Goal: Task Accomplishment & Management: Use online tool/utility

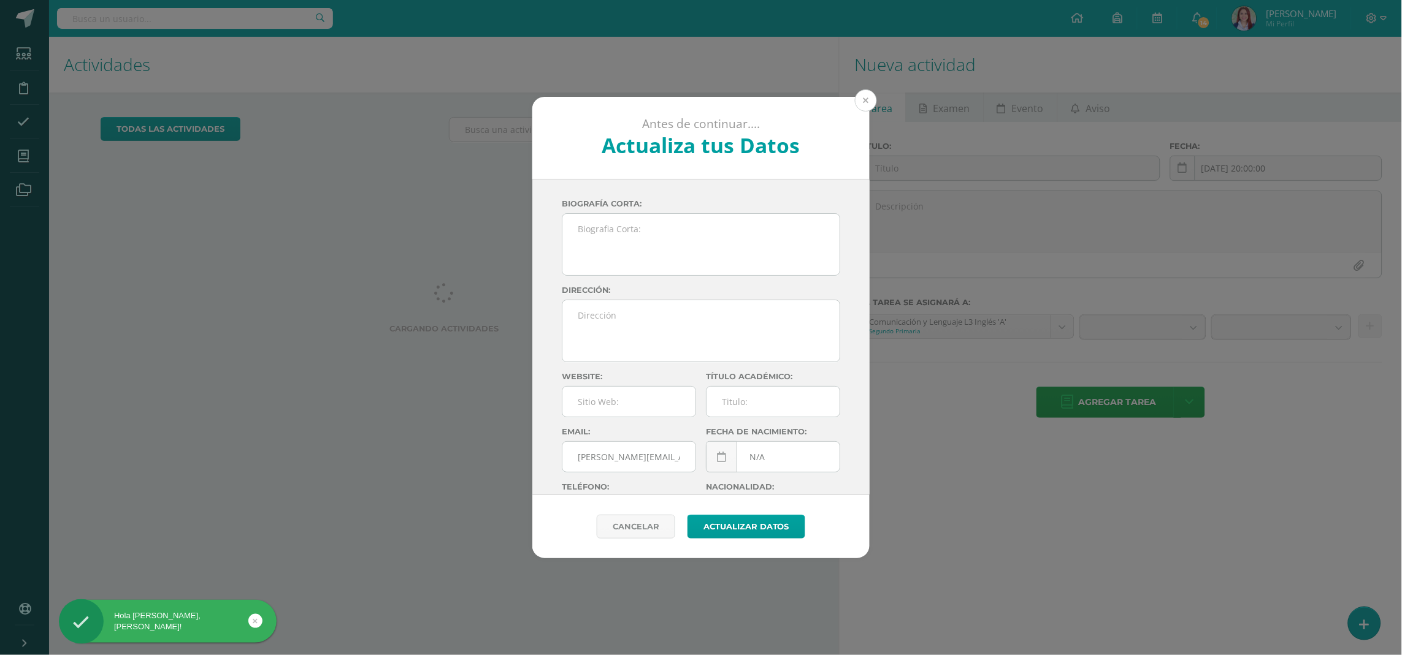
click at [872, 103] on button at bounding box center [866, 101] width 22 height 22
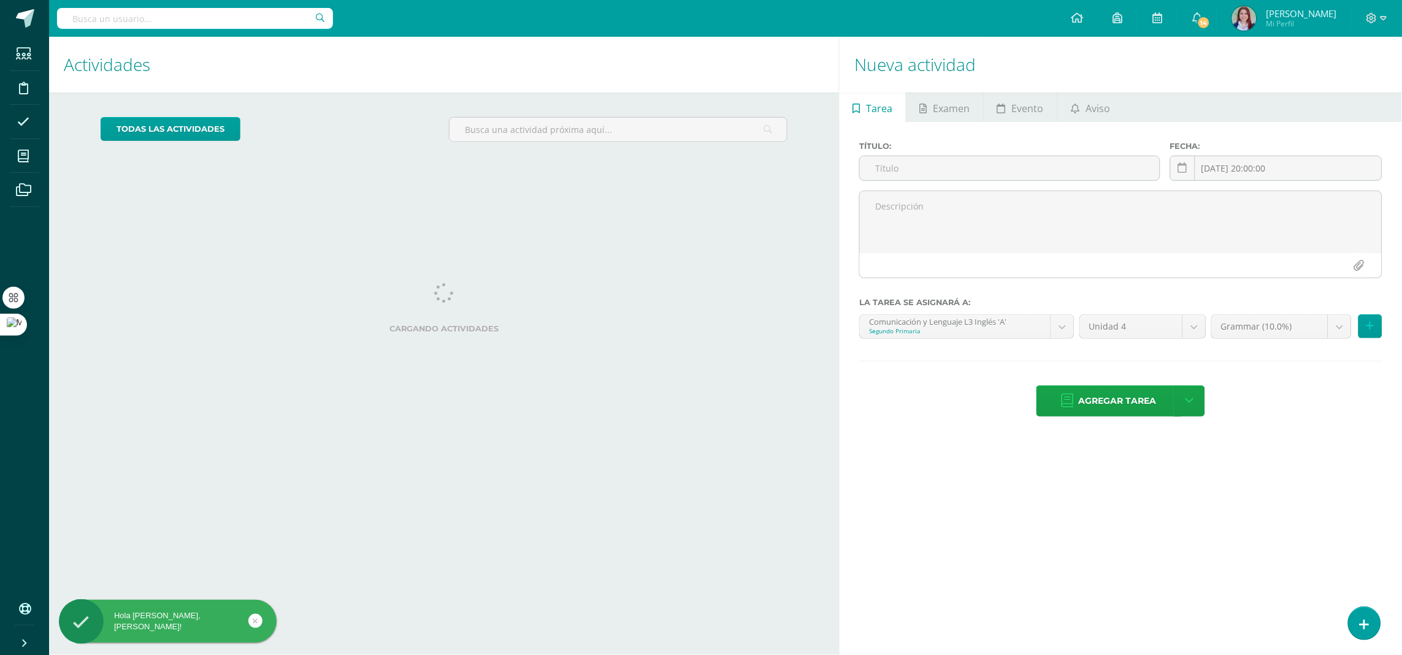
click at [609, 200] on div "Actividades Actividad todas las Actividades No tienes actividades Échale un vis…" at bounding box center [441, 346] width 795 height 619
click at [541, 131] on input "text" at bounding box center [617, 130] width 337 height 24
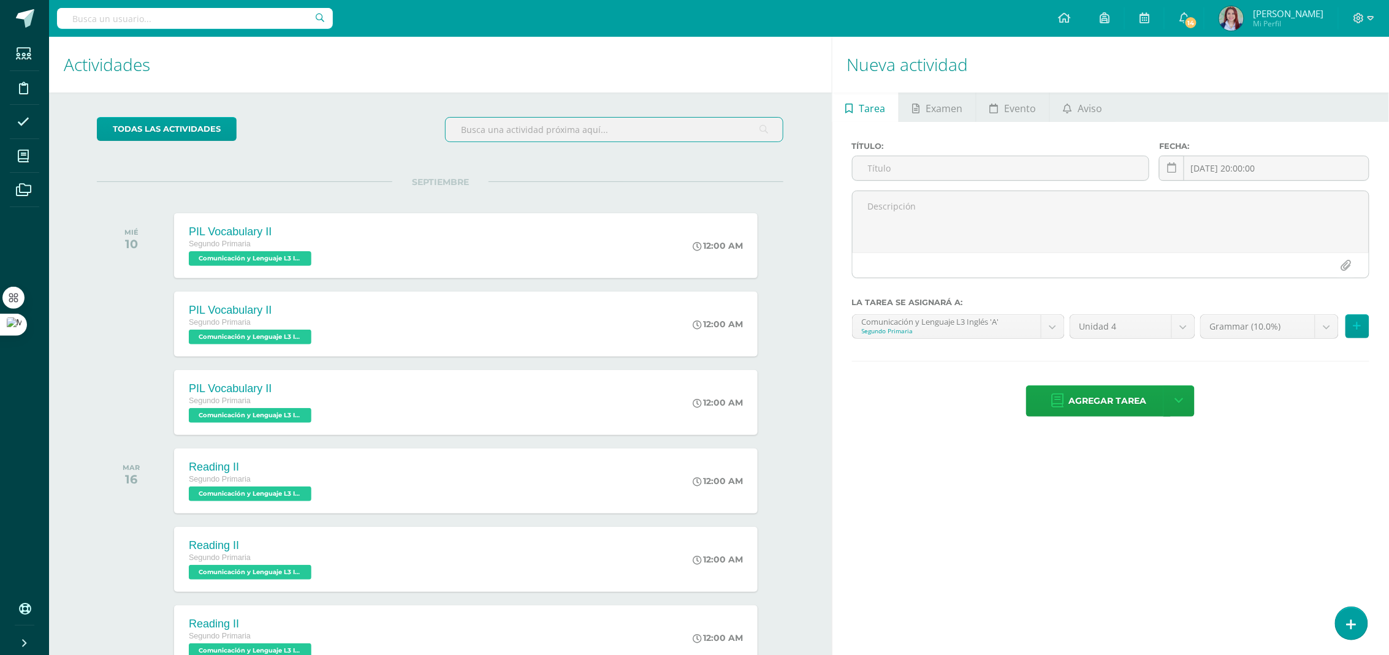
click at [553, 136] on input "text" at bounding box center [614, 130] width 337 height 24
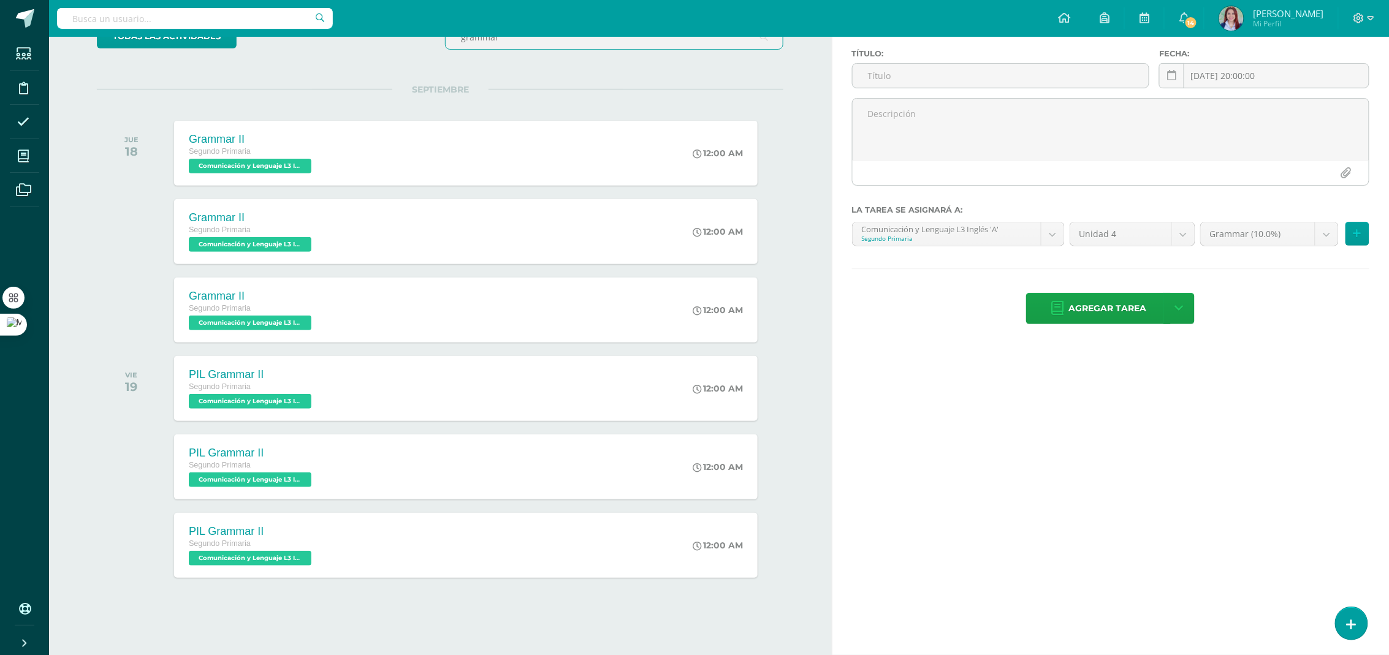
scroll to position [85, 0]
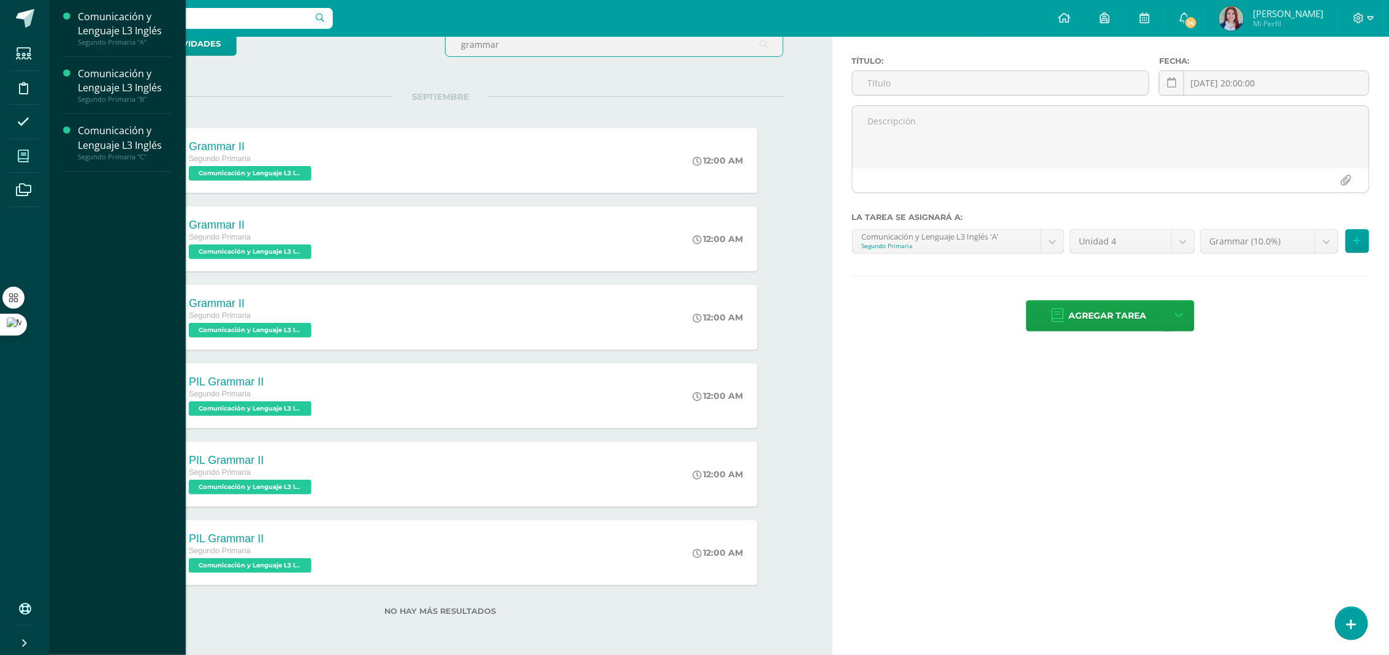
type input "grammar"
click at [18, 159] on icon at bounding box center [23, 156] width 11 height 12
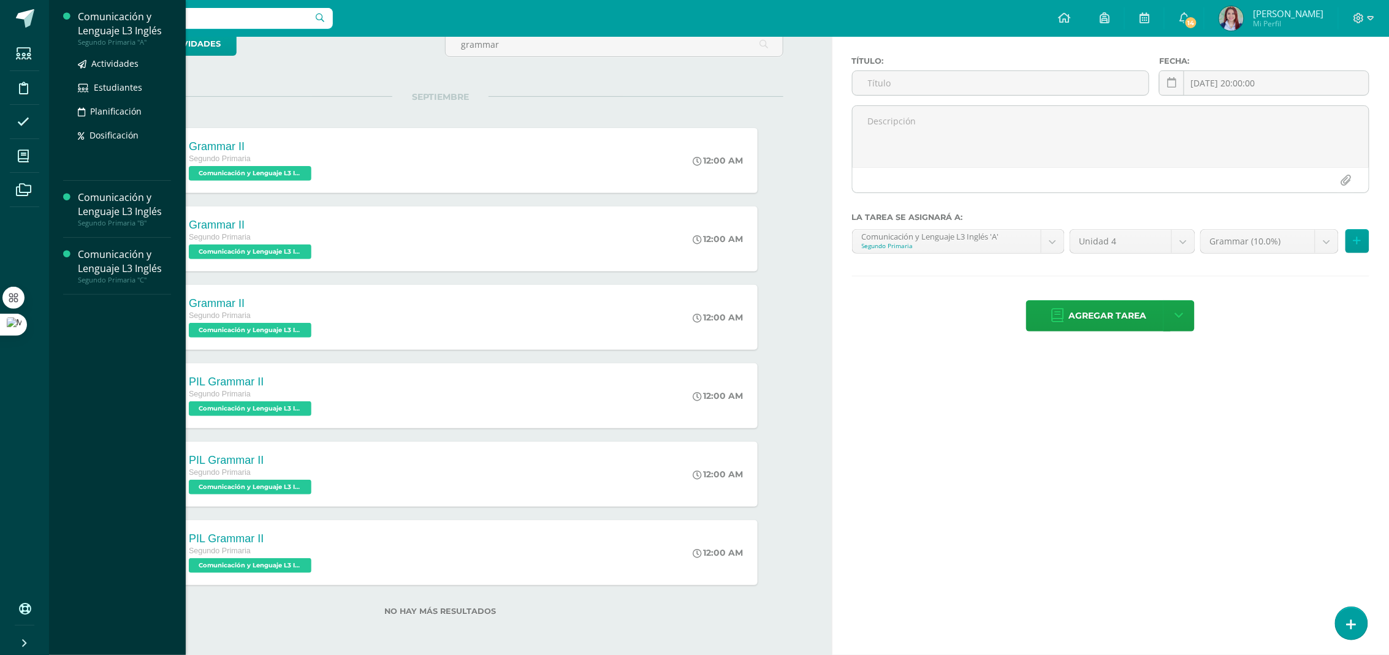
click at [132, 34] on div "Comunicación y Lenguaje L3 Inglés" at bounding box center [124, 24] width 93 height 28
click at [126, 66] on span "Actividades" at bounding box center [114, 64] width 47 height 12
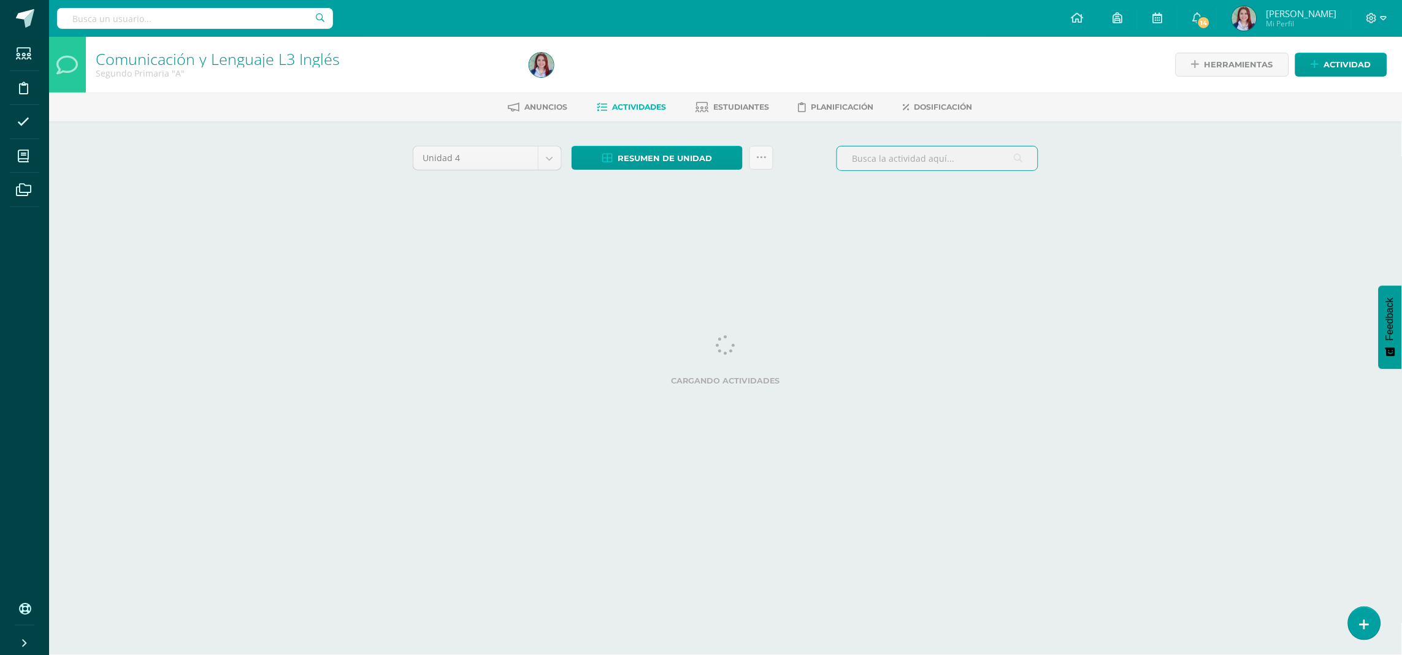
click at [928, 164] on input "text" at bounding box center [937, 159] width 200 height 24
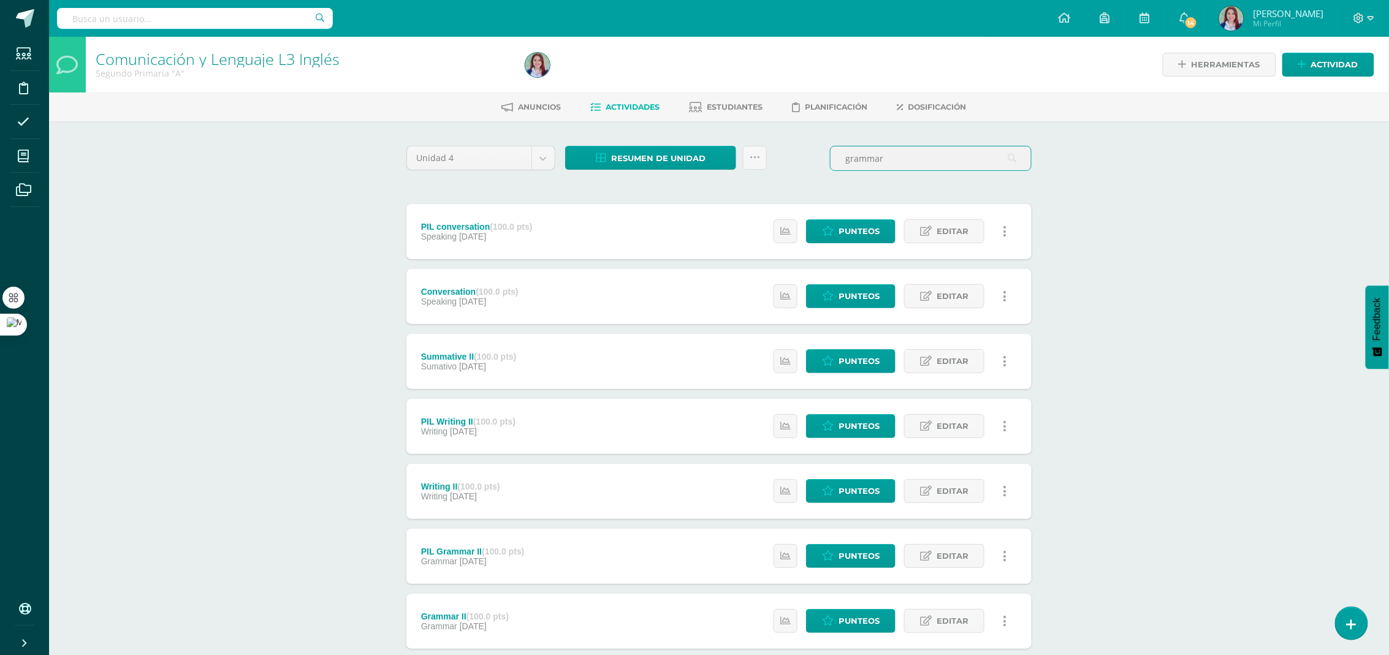
click at [906, 150] on input "grammar" at bounding box center [931, 159] width 200 height 24
type input "g"
type input "f"
type input "gram"
click at [846, 421] on span "Punteos" at bounding box center [859, 426] width 41 height 23
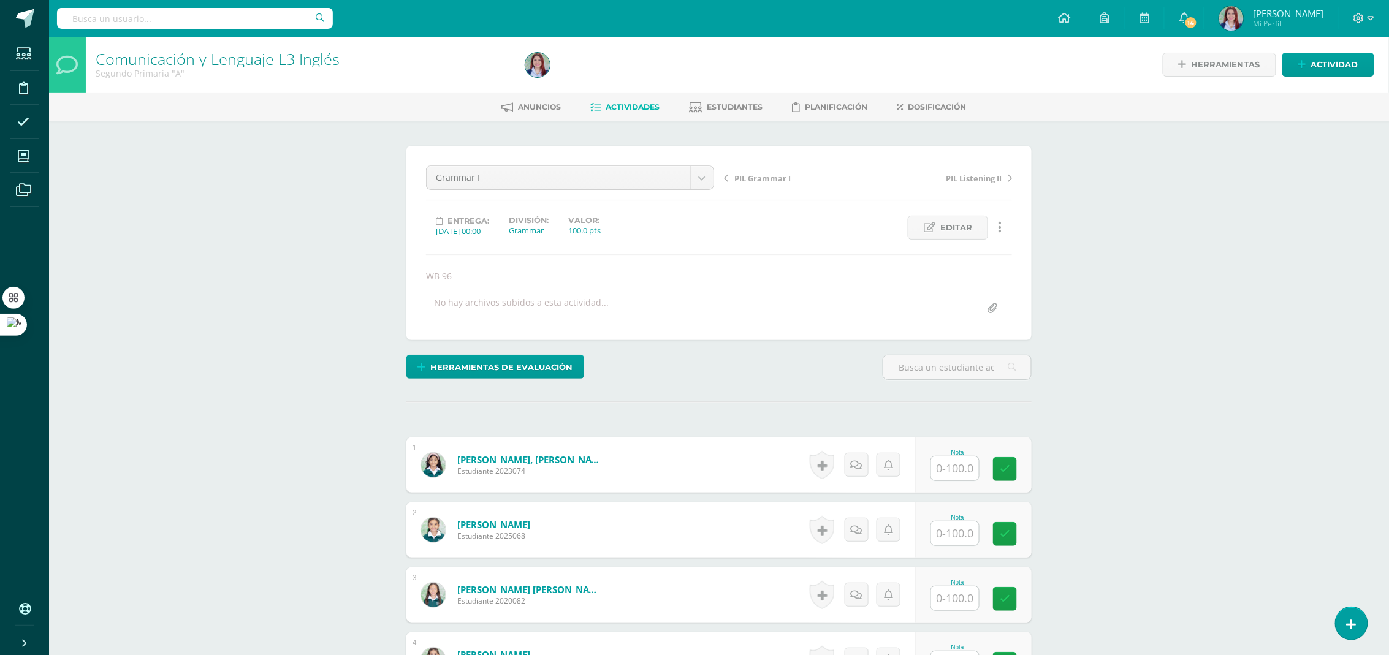
click at [963, 465] on input "text" at bounding box center [955, 469] width 48 height 24
type input "67"
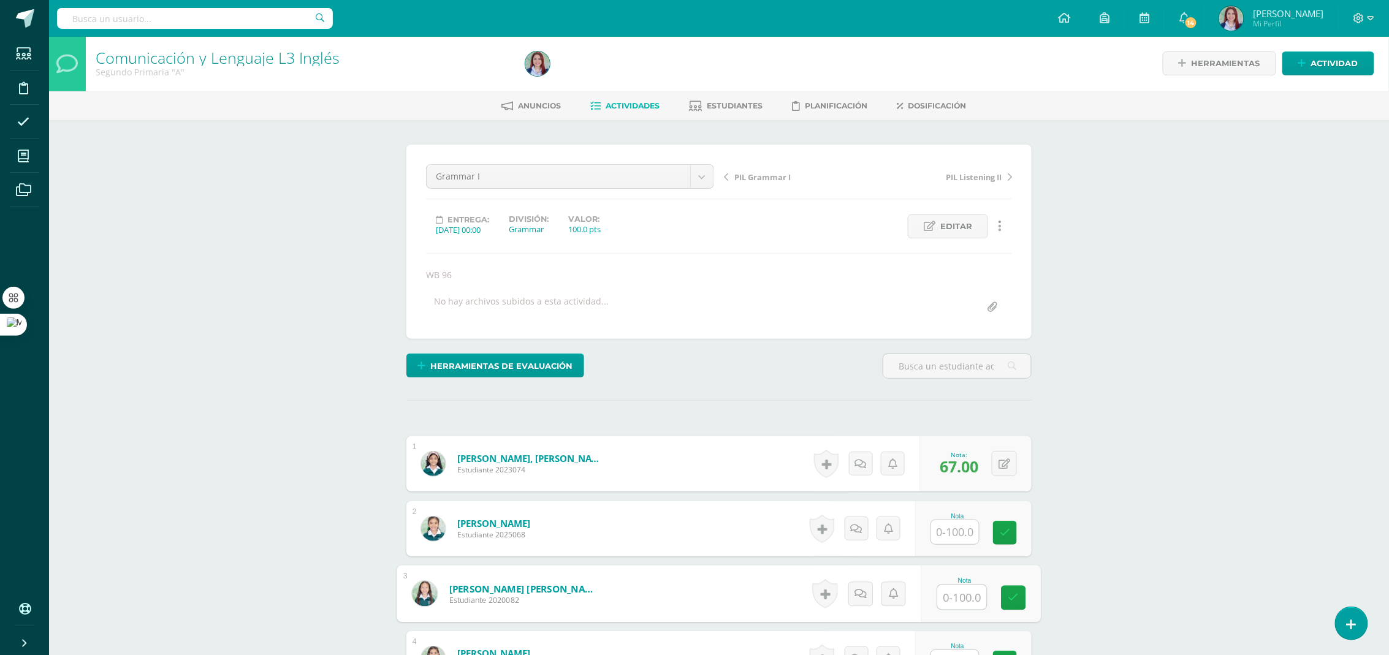
scroll to position [21, 0]
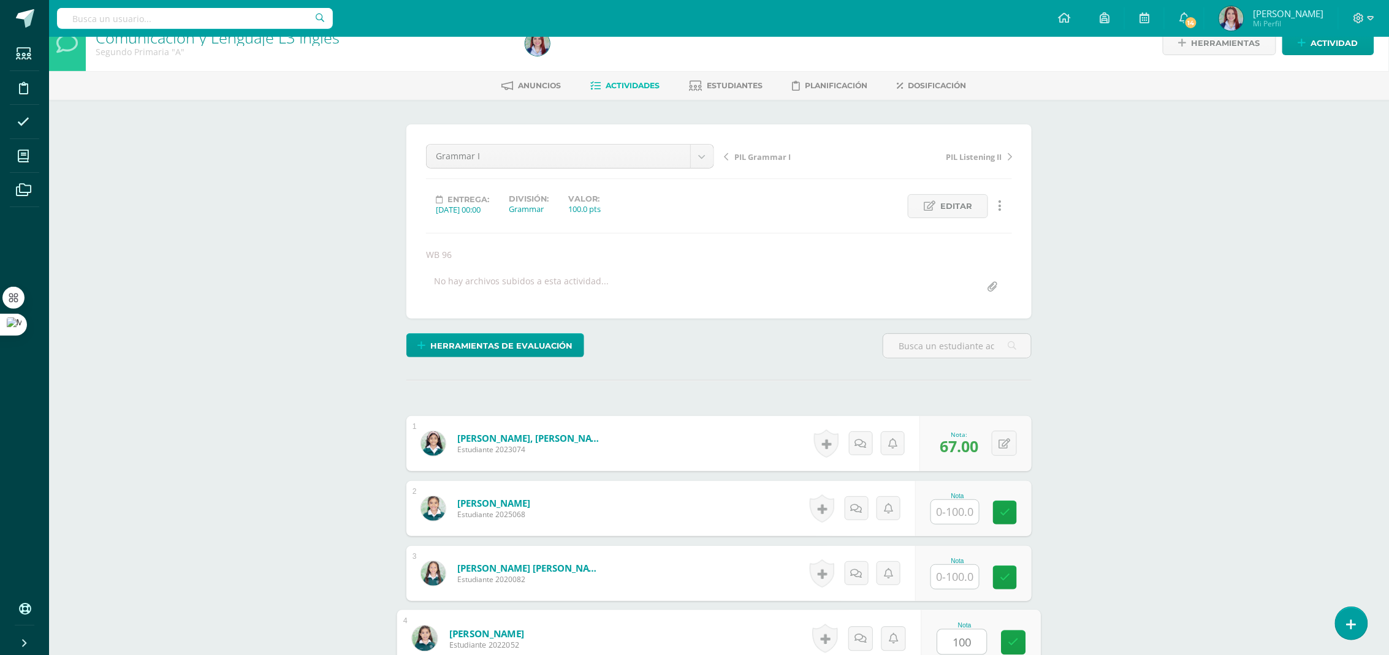
type input "100"
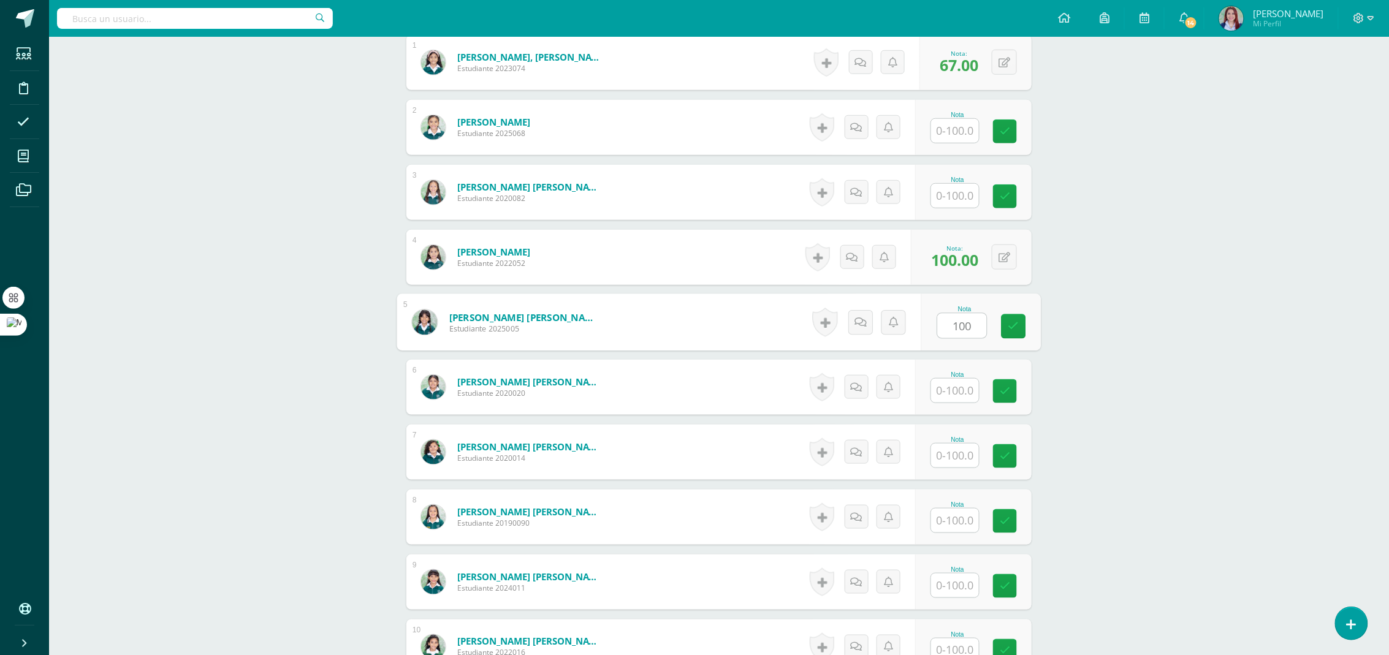
type input "100"
type input "83"
type input "67"
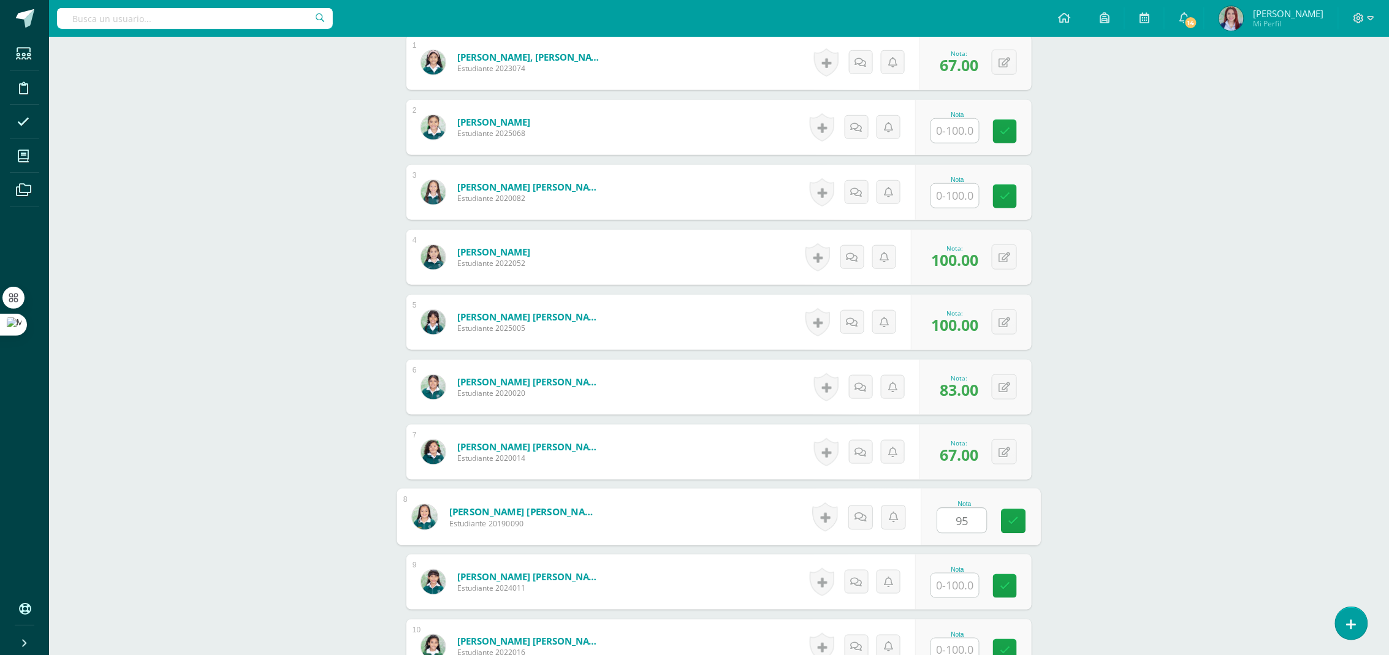
type input "95"
type input "50"
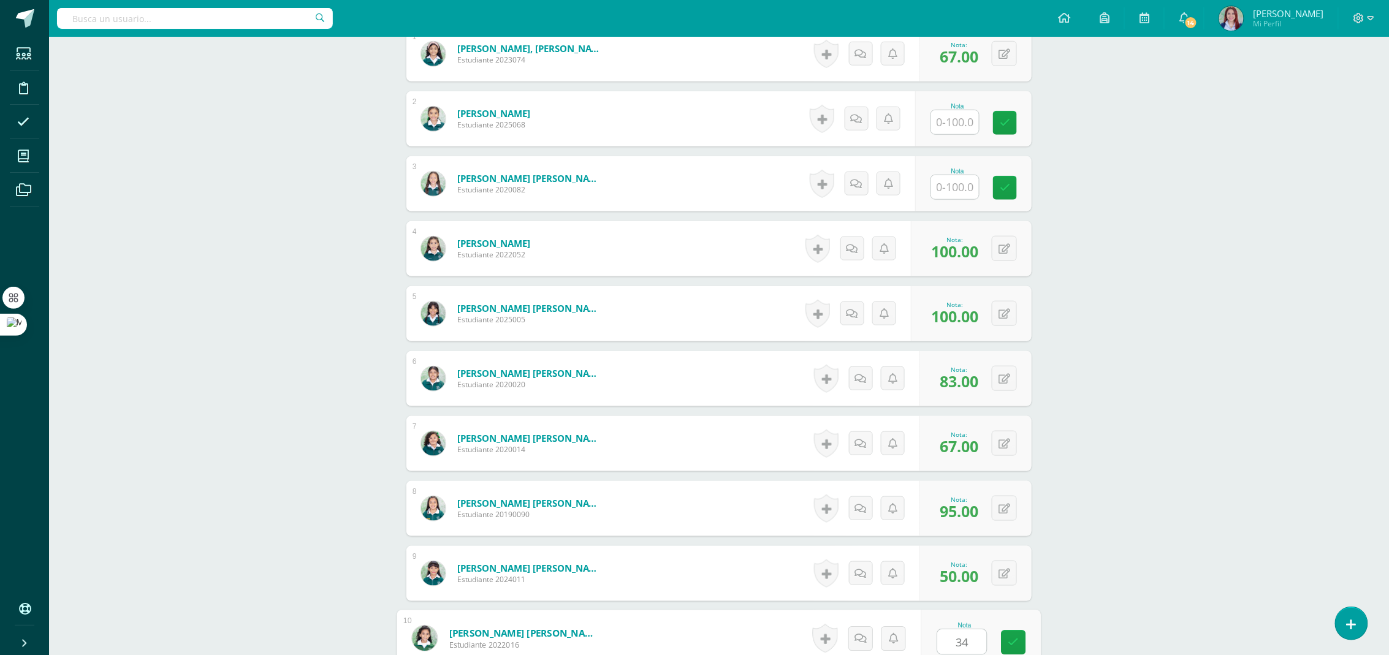
type input "34"
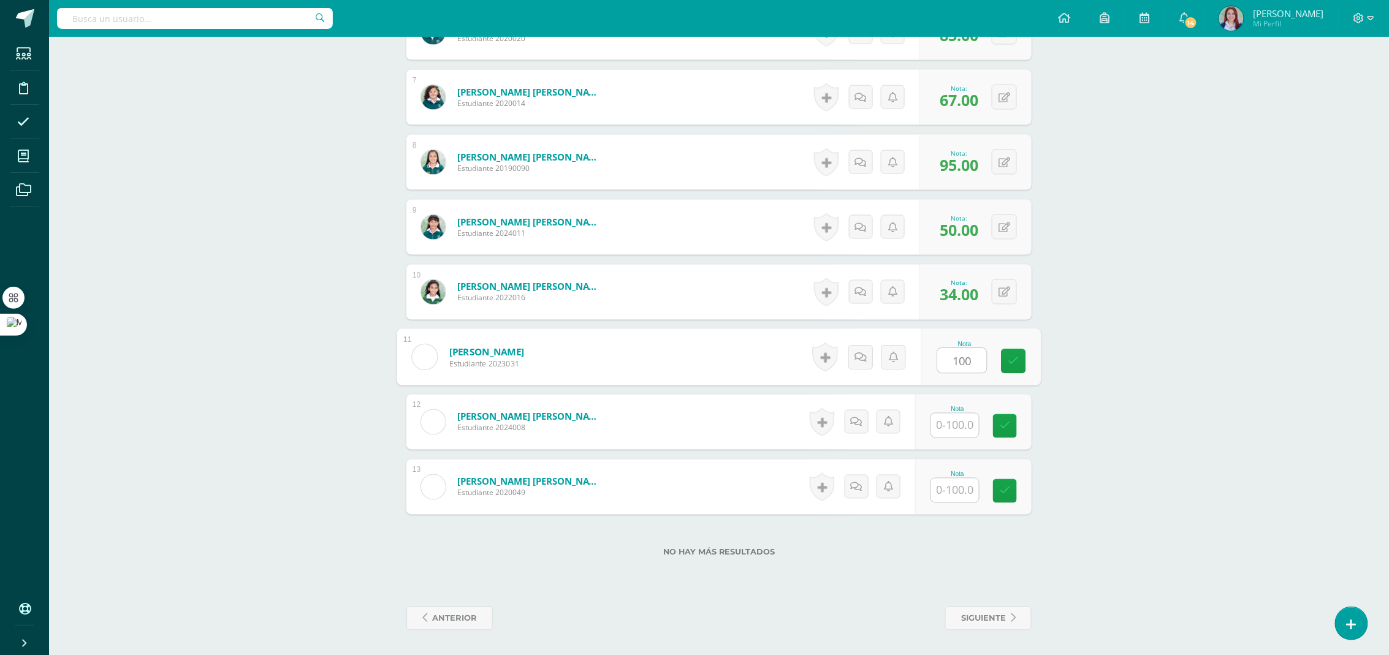
type input "100"
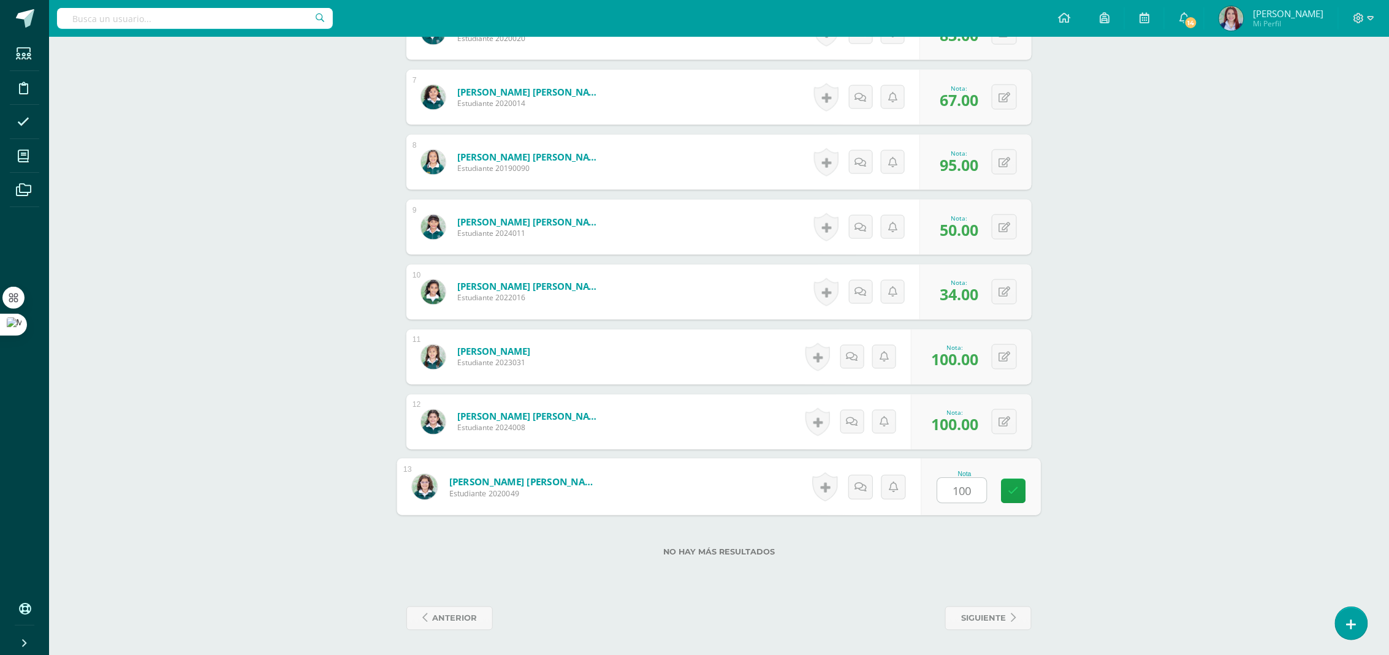
type input "100"
drag, startPoint x: 1208, startPoint y: 381, endPoint x: 1132, endPoint y: 355, distance: 79.9
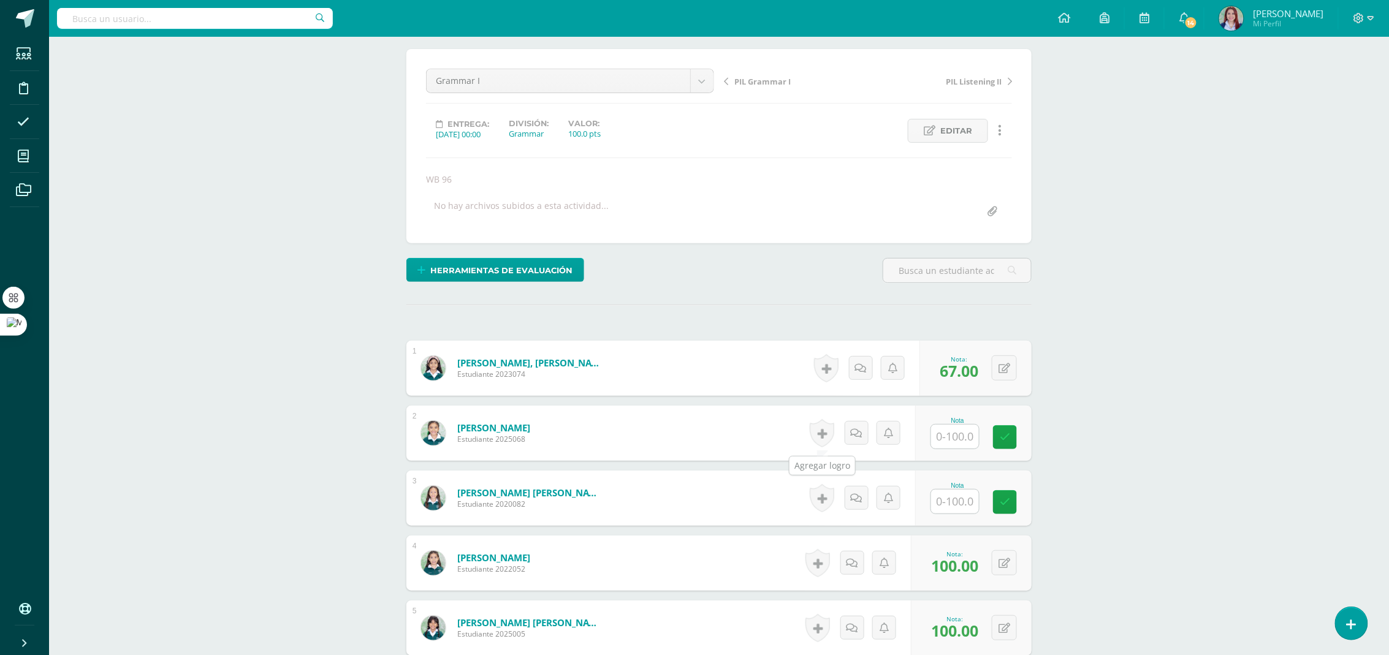
scroll to position [0, 0]
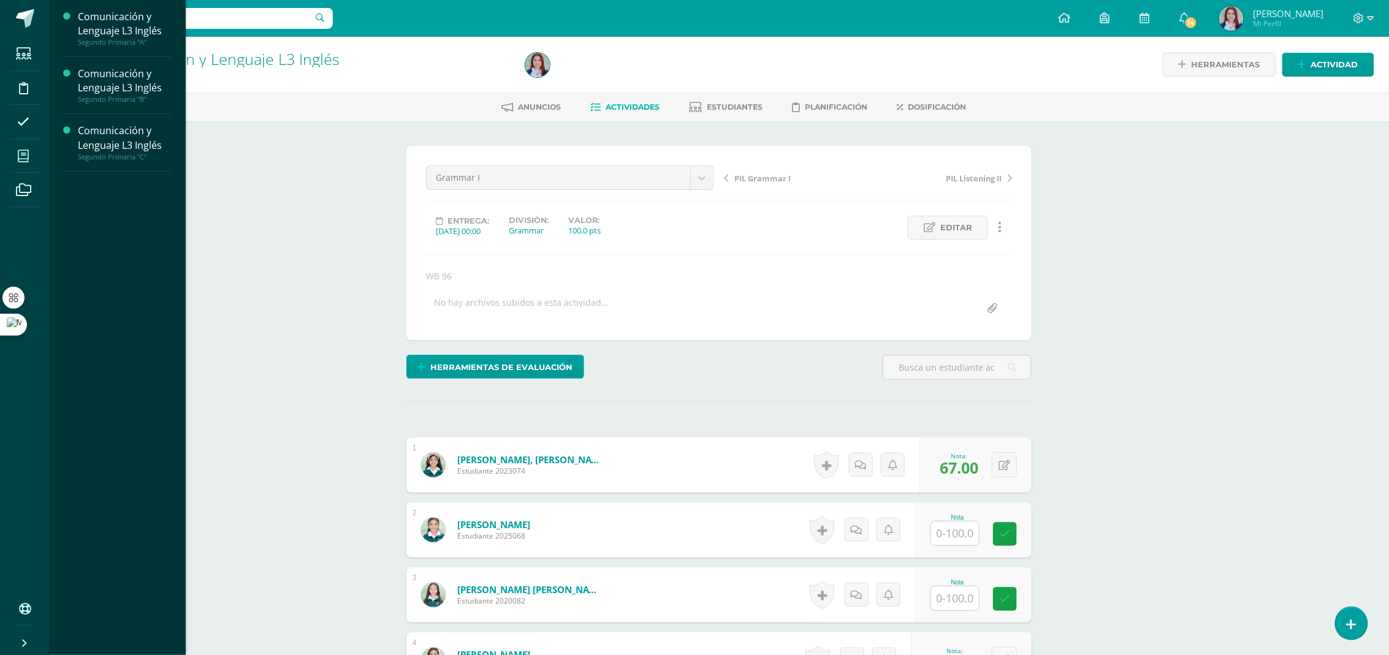
click at [28, 142] on span at bounding box center [24, 156] width 28 height 28
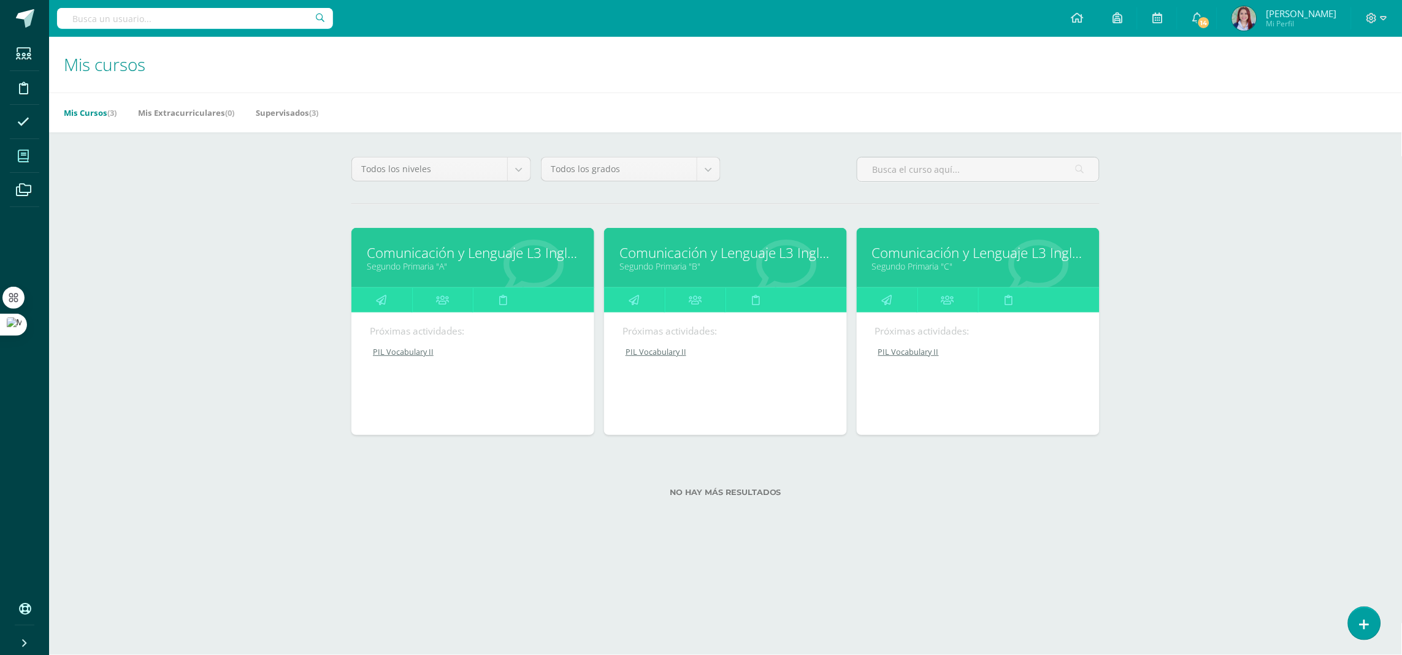
click at [766, 262] on link "Comunicación y Lenguaje L3 Inglés" at bounding box center [725, 252] width 212 height 19
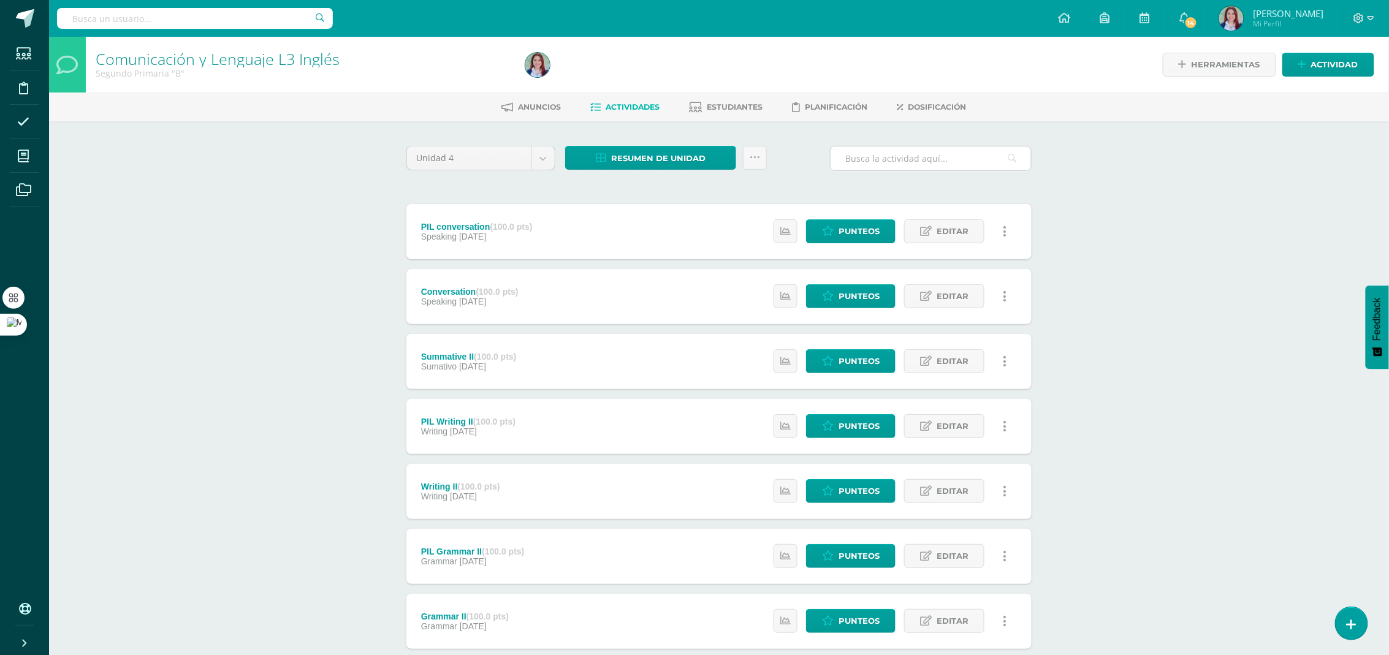
click at [933, 158] on input "text" at bounding box center [931, 159] width 200 height 24
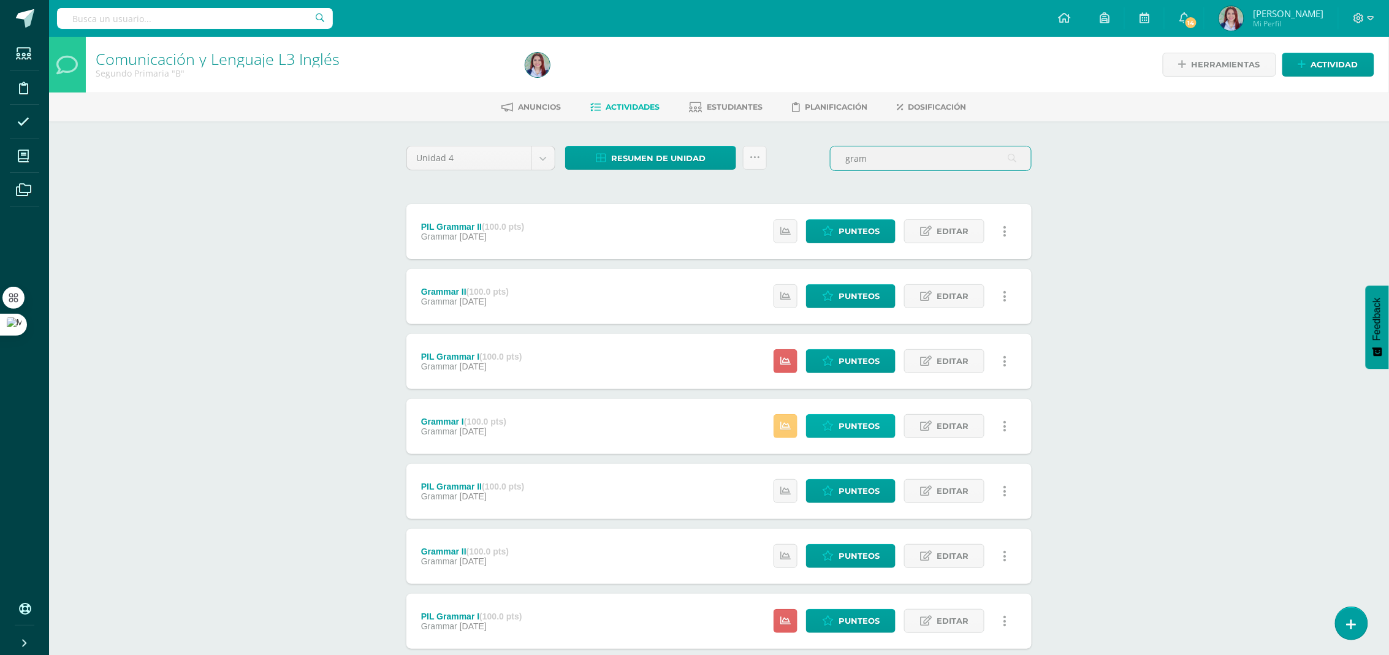
type input "gram"
click at [833, 435] on link "Punteos" at bounding box center [851, 426] width 90 height 24
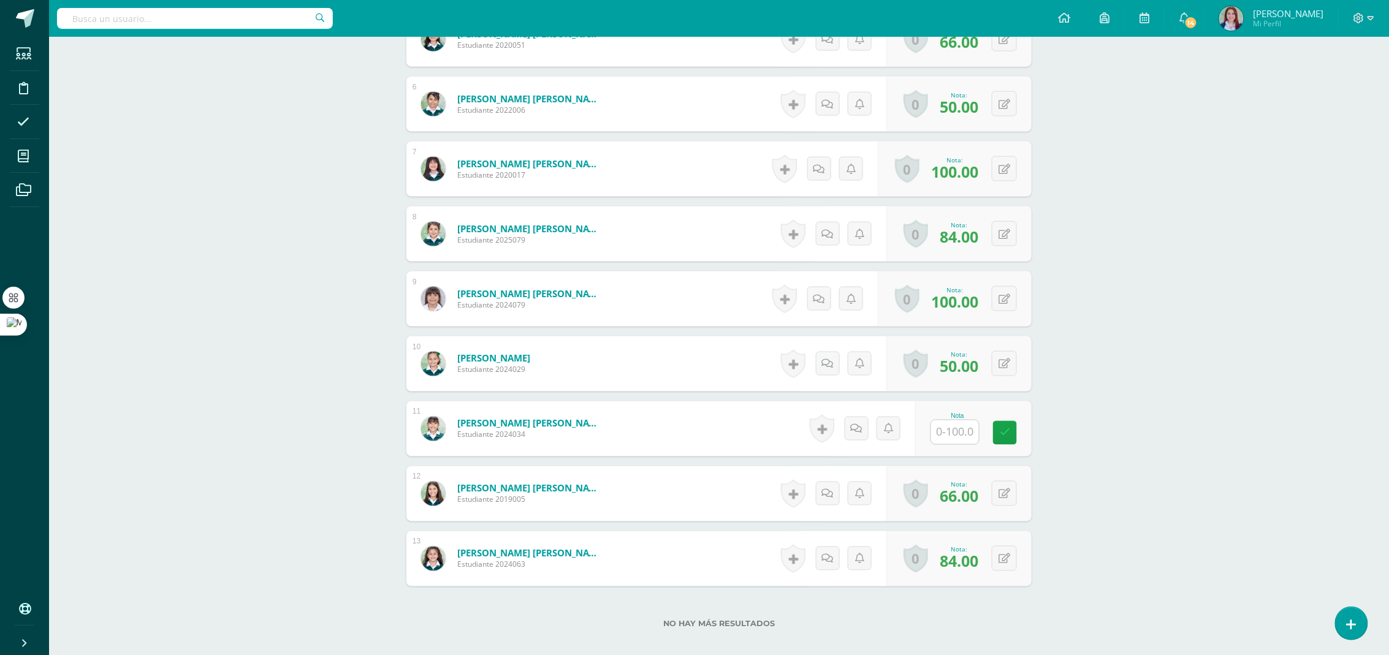
scroll to position [760, 0]
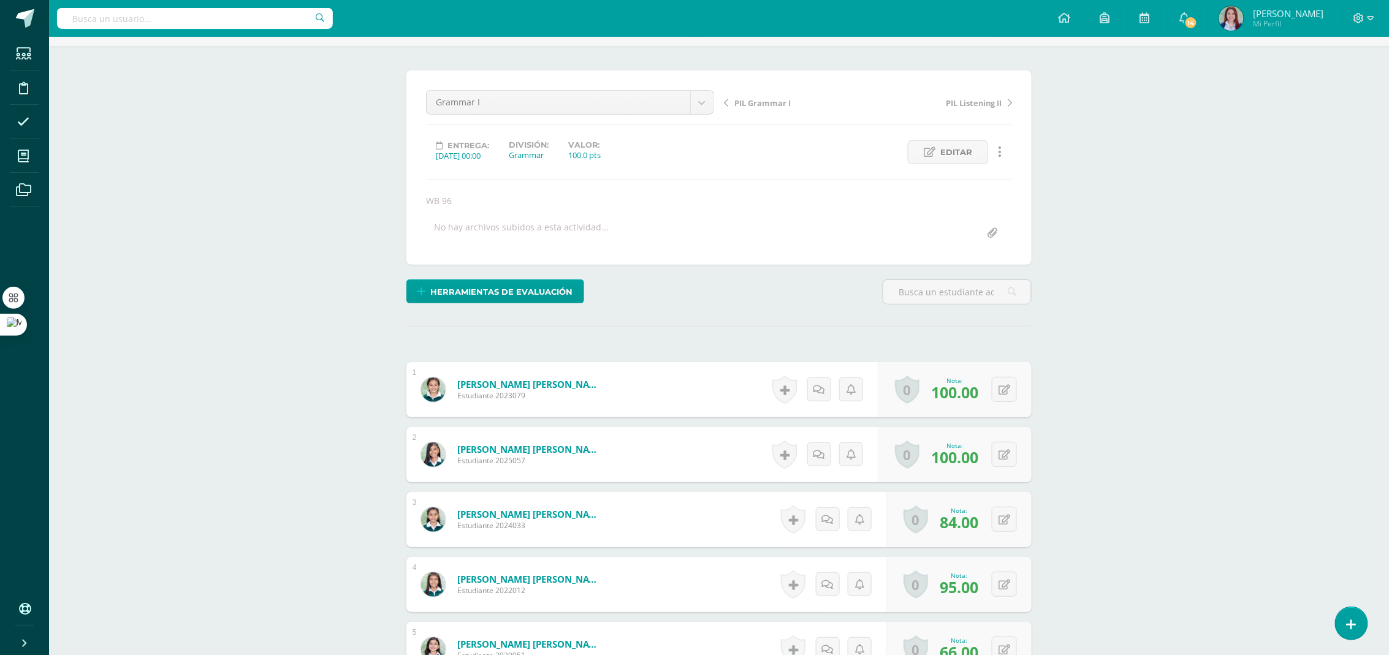
scroll to position [0, 0]
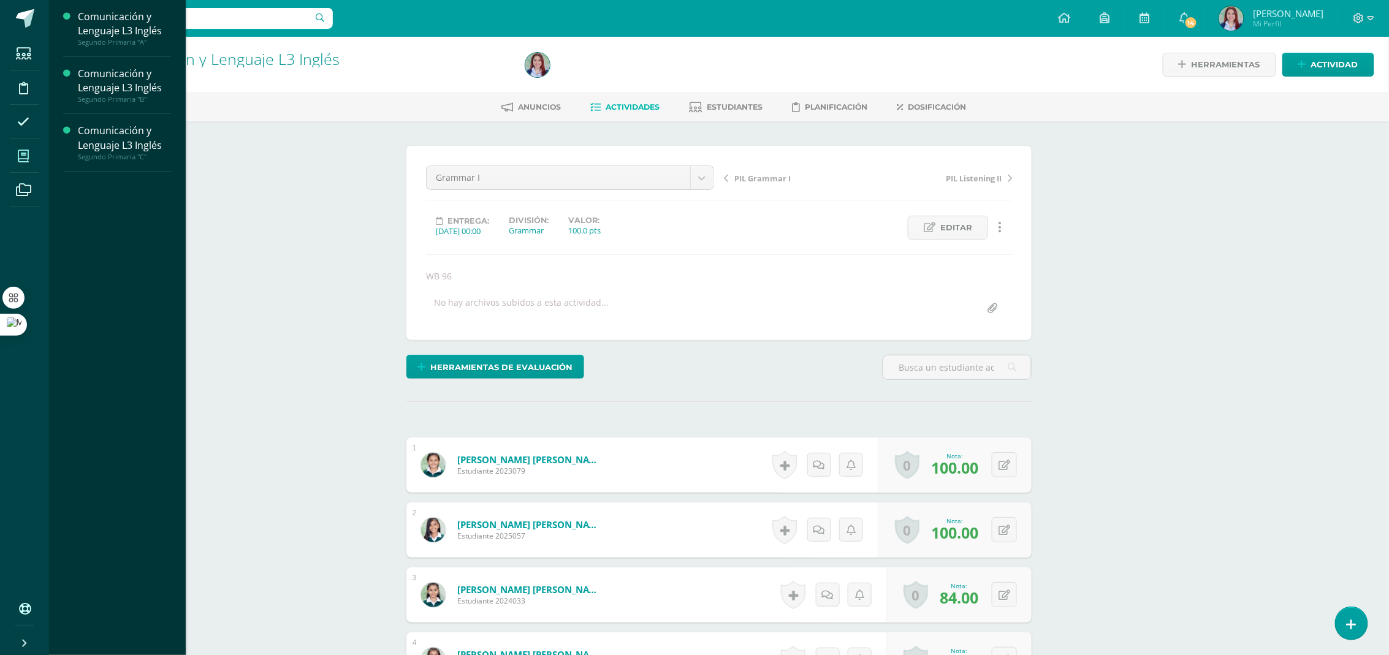
click at [12, 148] on span at bounding box center [24, 156] width 28 height 28
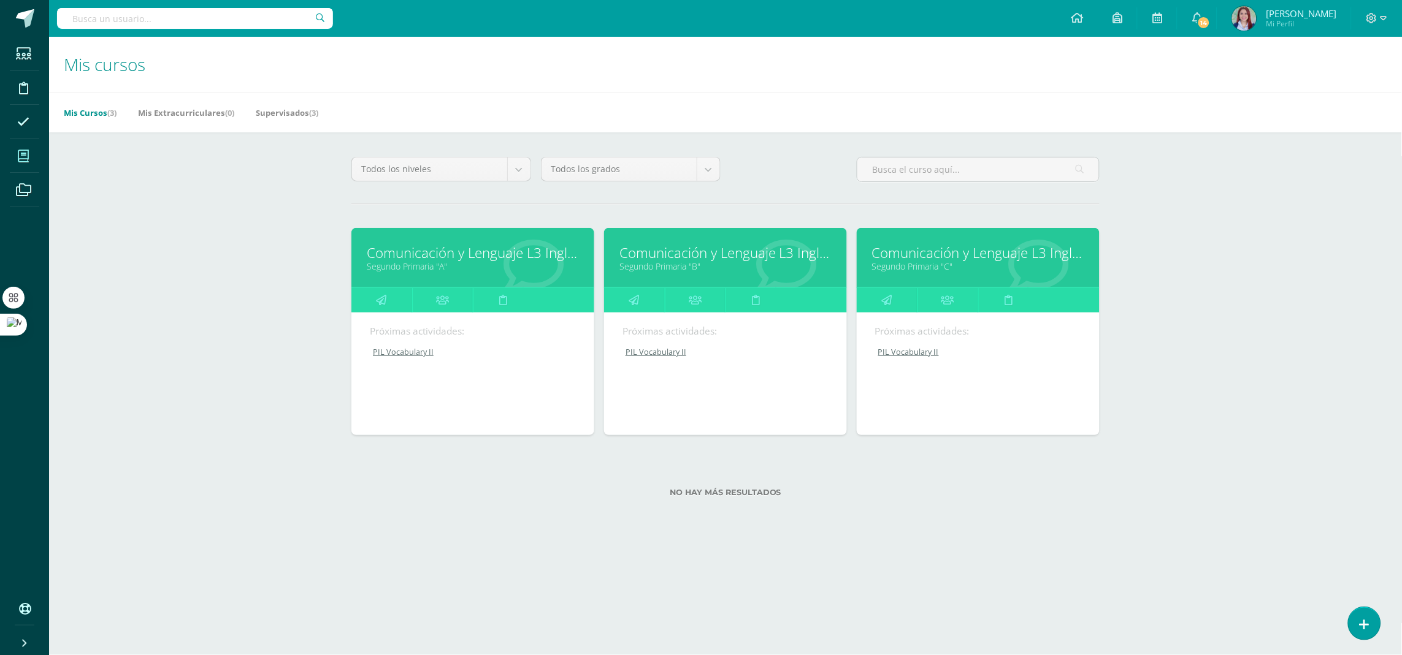
click at [922, 252] on link "Comunicación y Lenguaje L3 Inglés" at bounding box center [978, 252] width 212 height 19
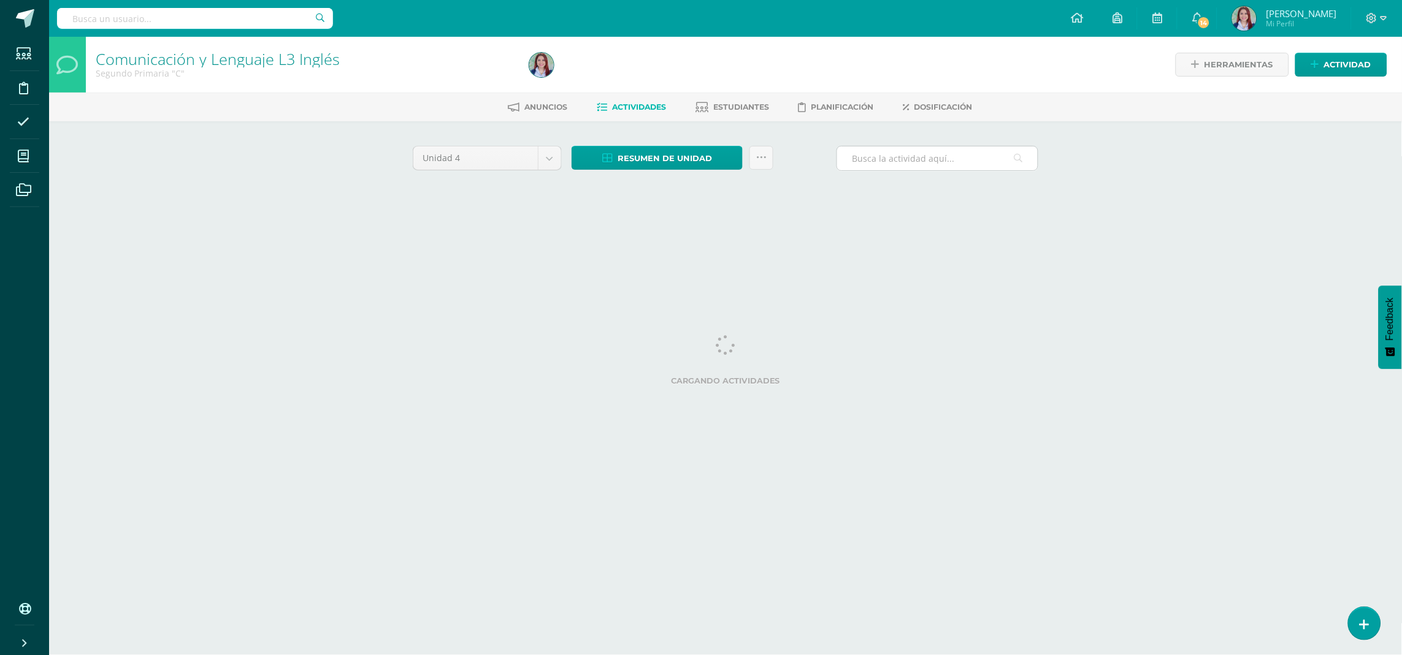
click at [906, 156] on input "text" at bounding box center [937, 159] width 200 height 24
type input "list"
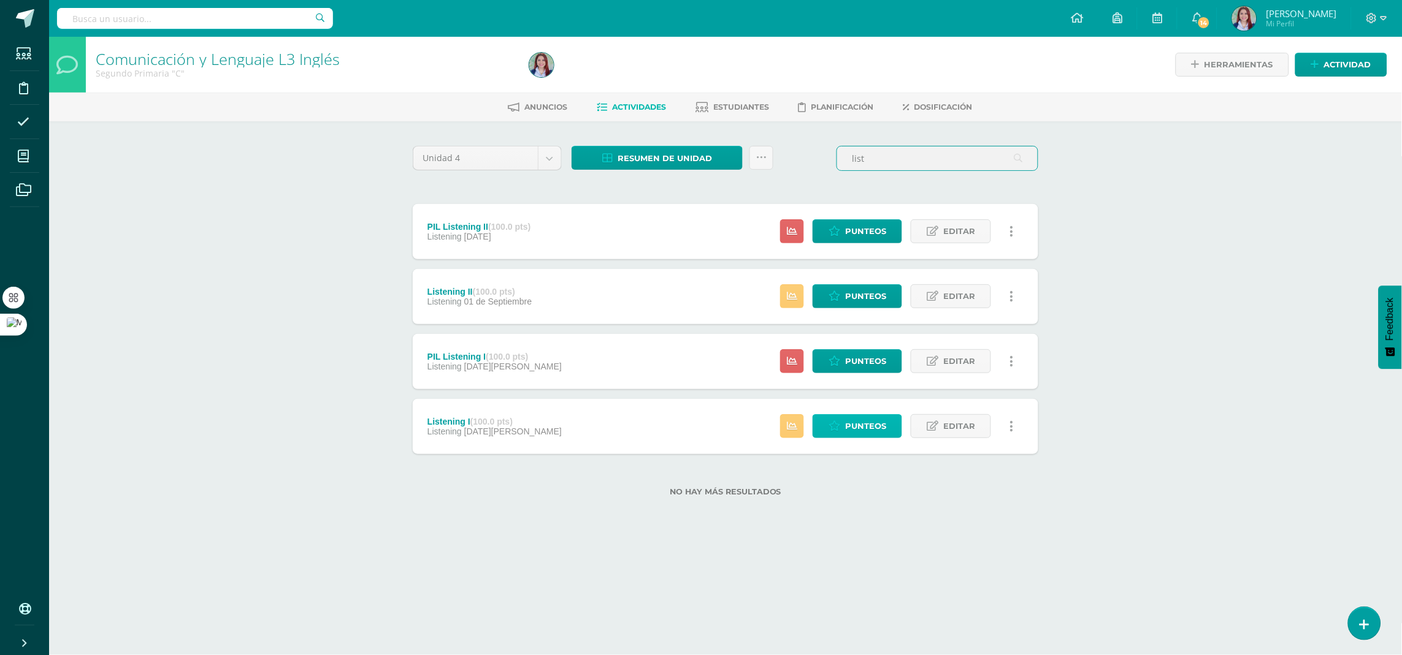
click at [863, 430] on span "Punteos" at bounding box center [865, 426] width 41 height 23
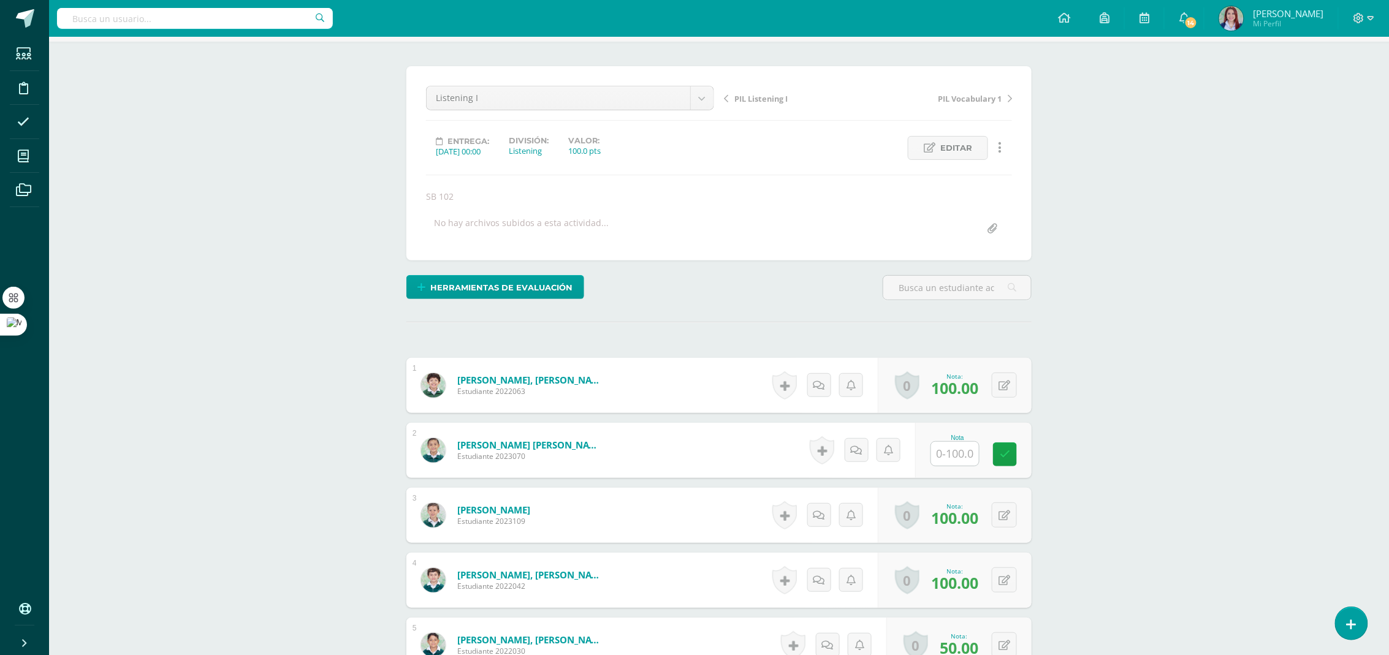
scroll to position [74, 0]
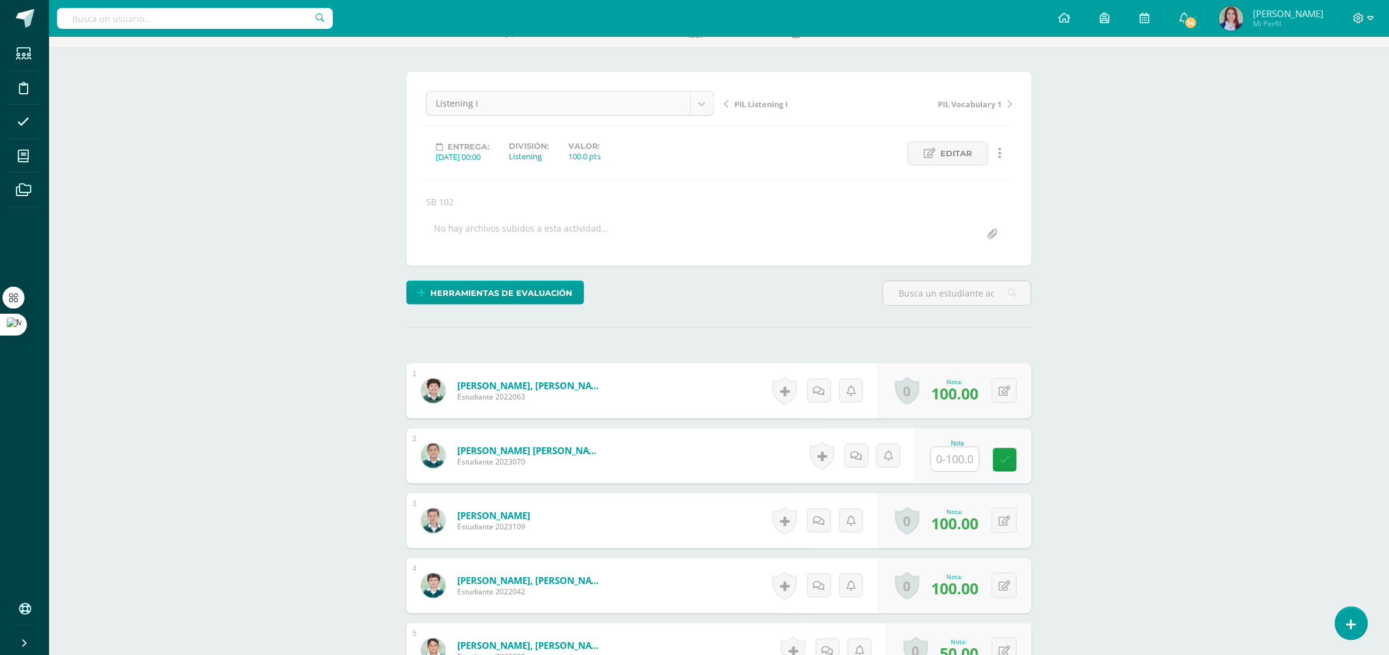
click at [694, 109] on body "Estudiantes Disciplina Asistencia Mis cursos Archivos Soporte Ayuda Reportar un…" at bounding box center [694, 535] width 1389 height 1218
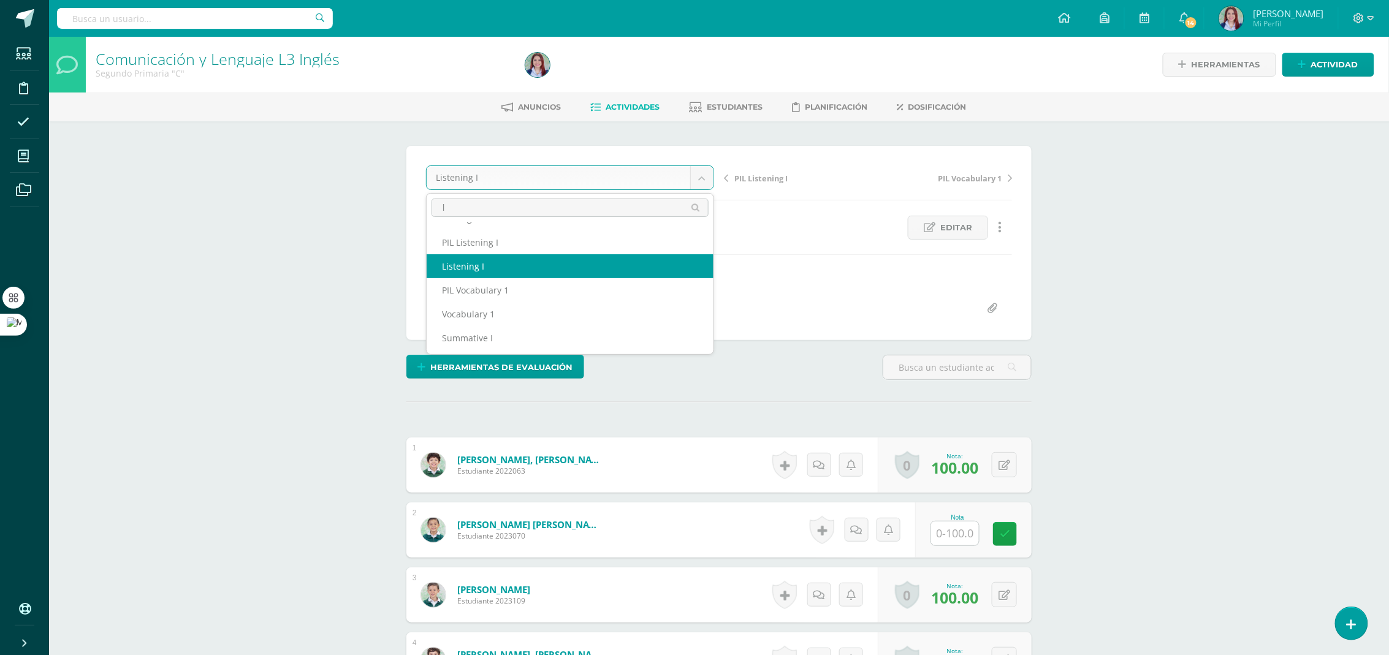
scroll to position [0, 0]
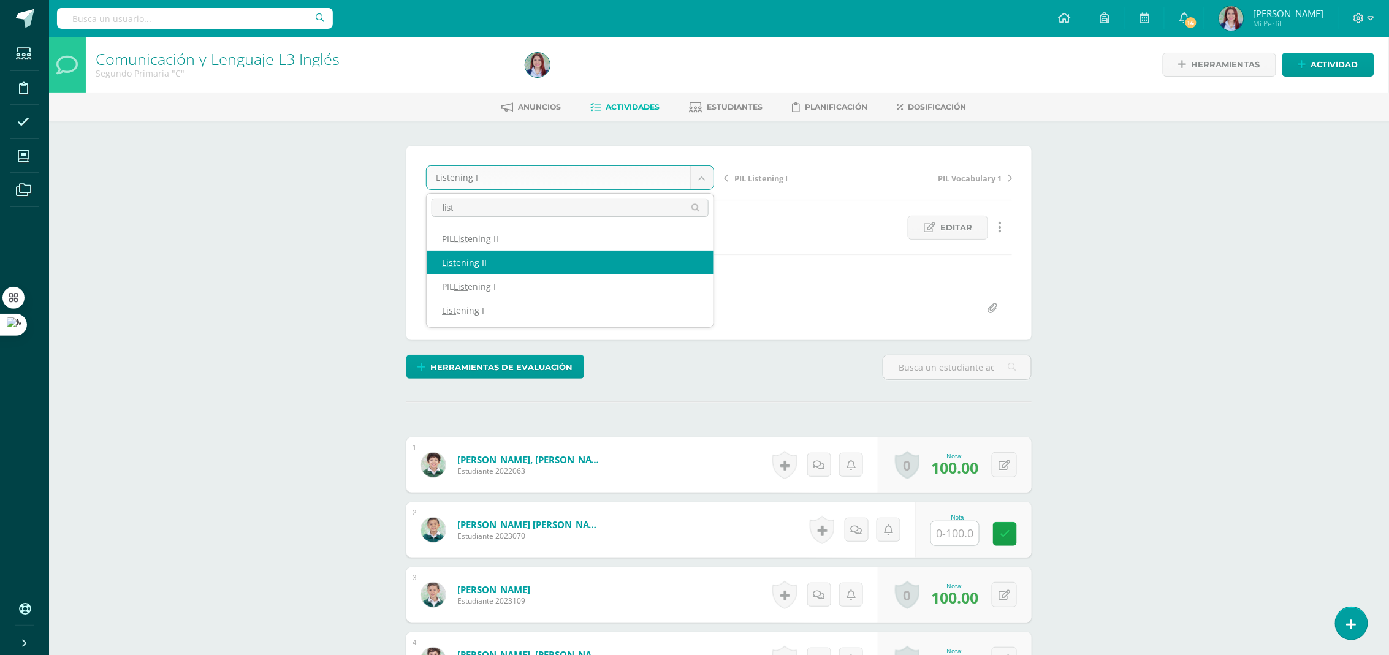
type input "list"
select select "/dashboard/teacher/grade-activity/262915/"
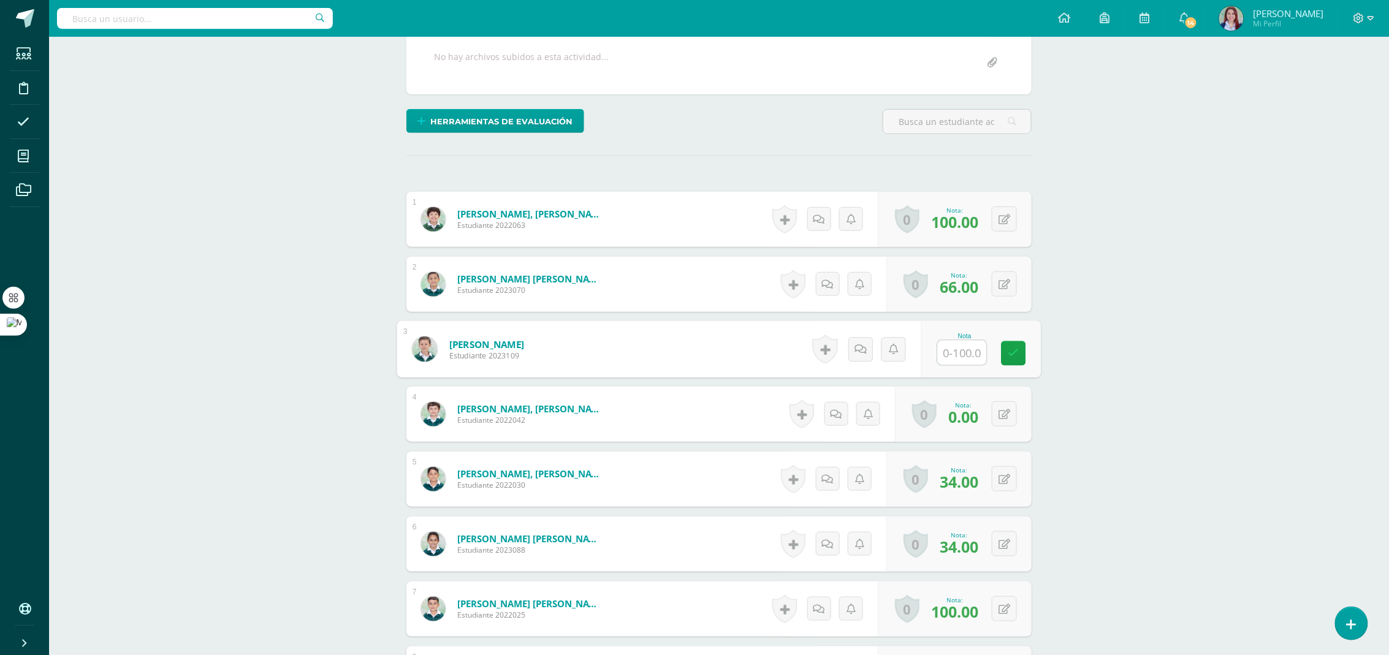
scroll to position [246, 0]
click at [953, 357] on input "text" at bounding box center [962, 352] width 49 height 25
type input "90"
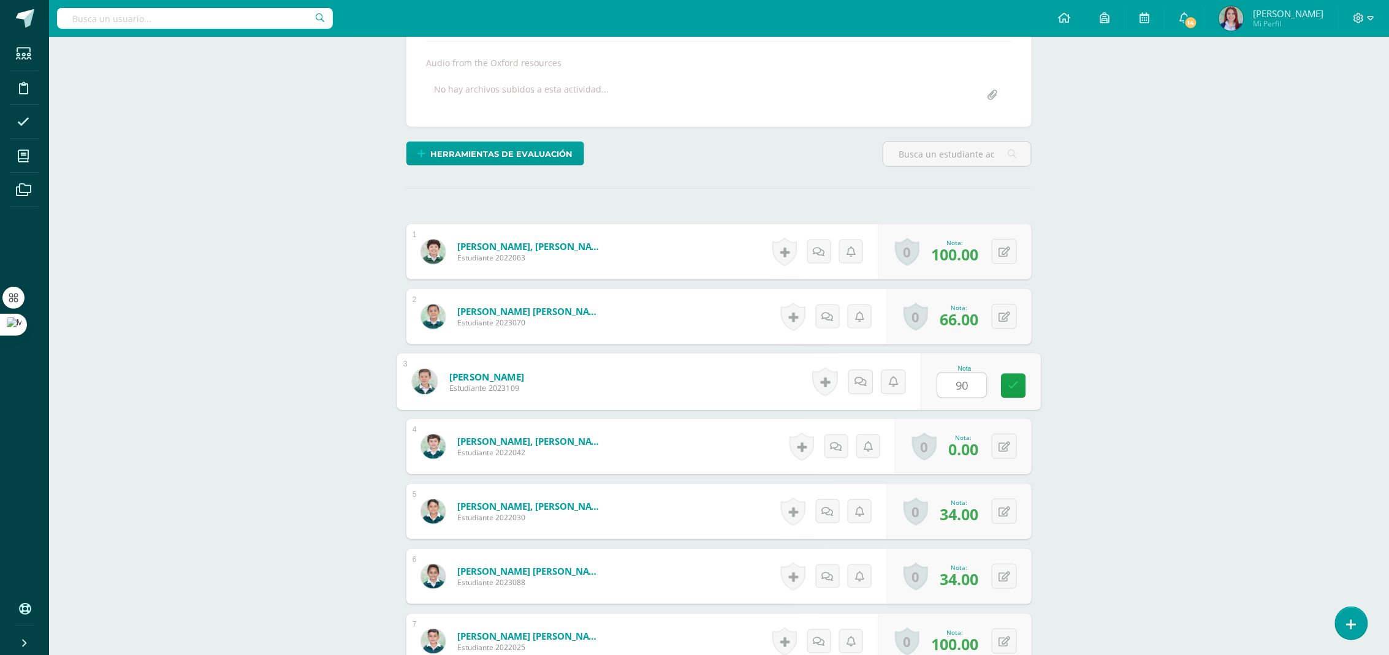
scroll to position [238, 0]
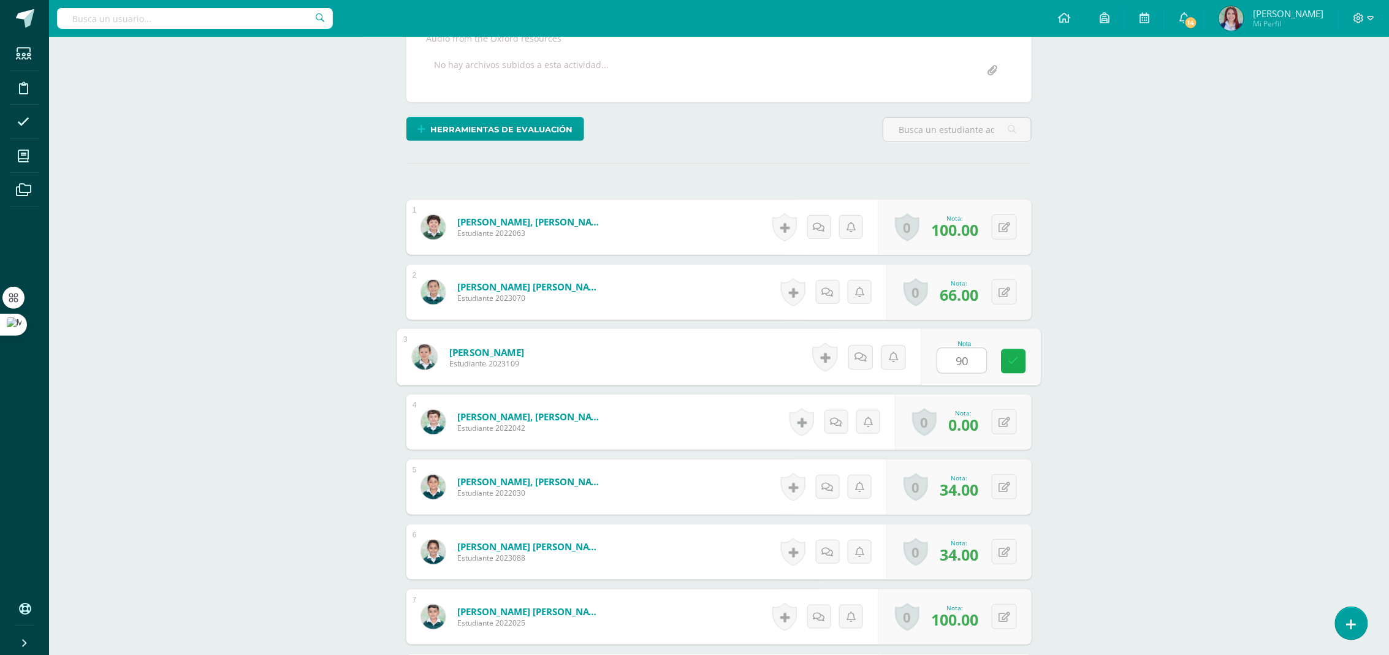
click at [1015, 359] on icon at bounding box center [1014, 361] width 11 height 10
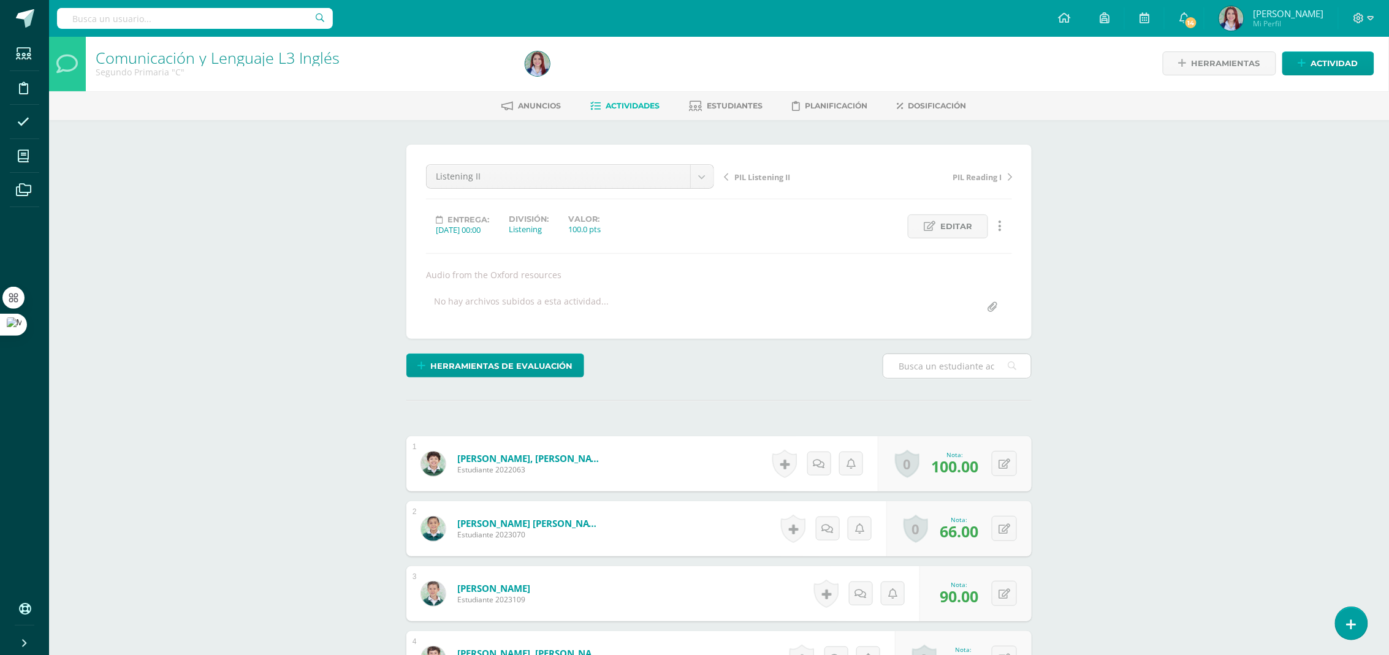
scroll to position [0, 0]
click at [769, 180] on span "PIL Listening II" at bounding box center [763, 178] width 56 height 11
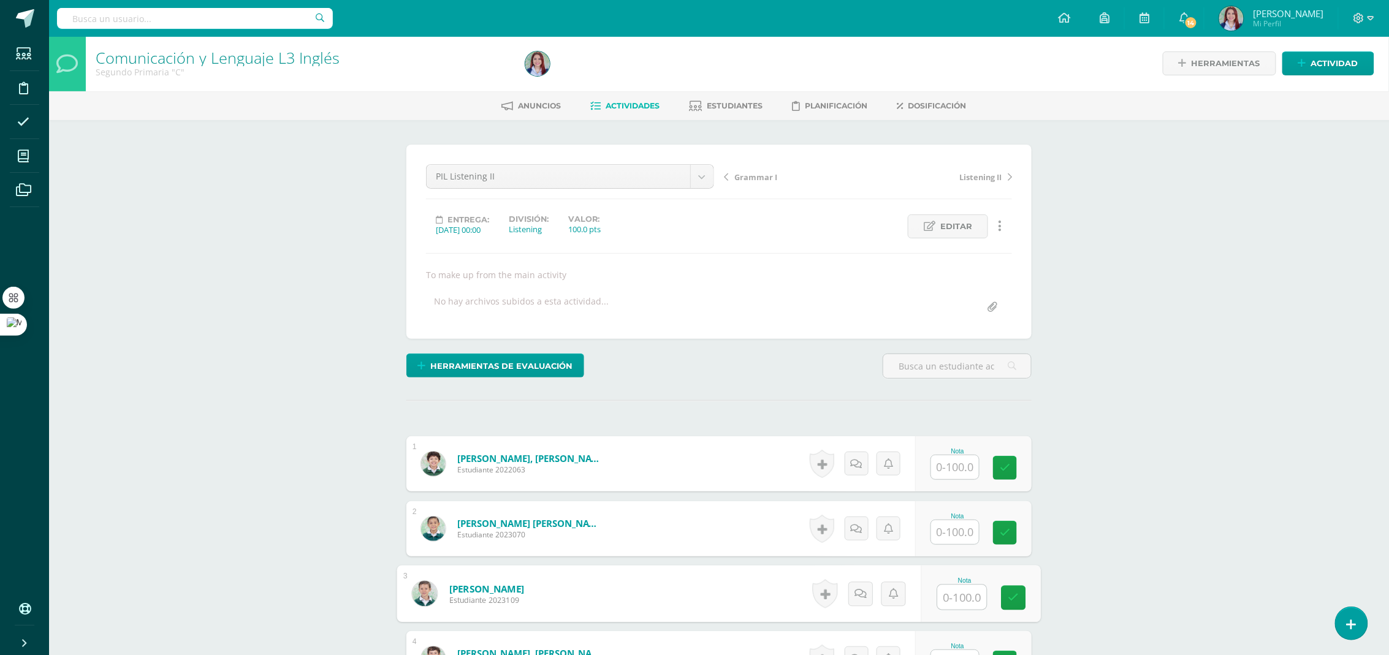
click at [956, 594] on input "text" at bounding box center [962, 598] width 49 height 25
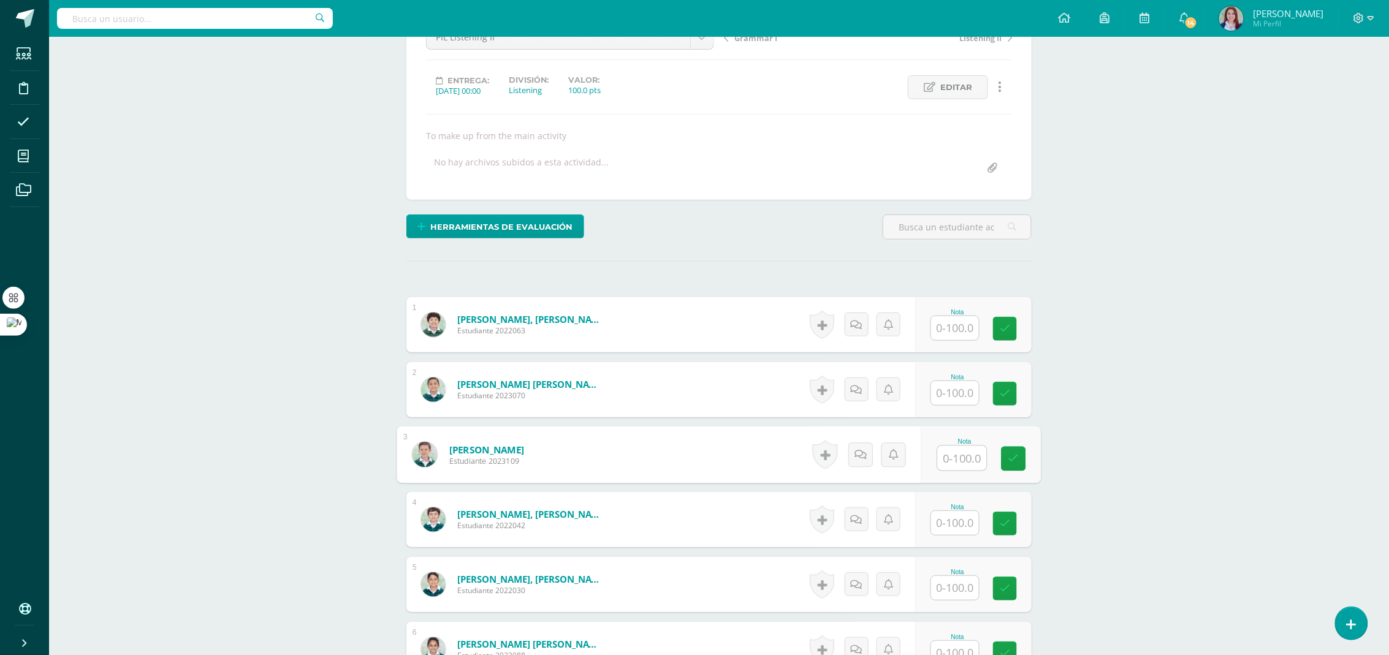
scroll to position [165, 0]
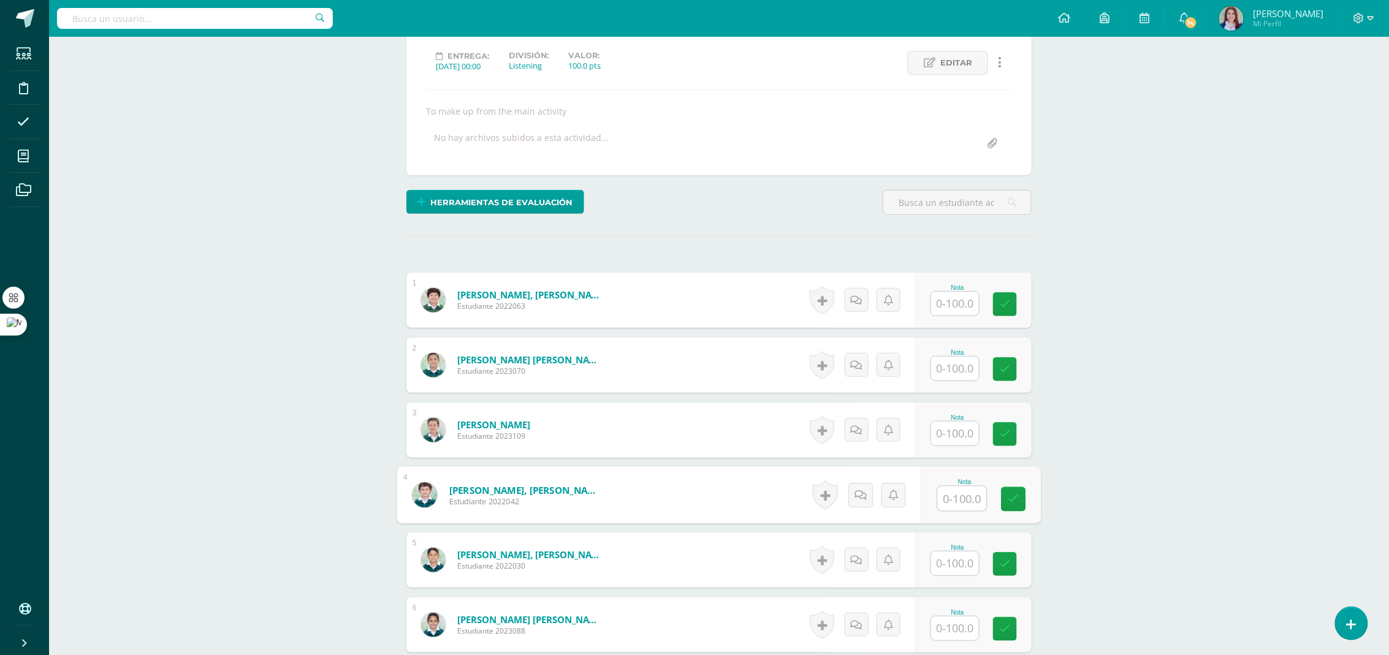
click at [957, 499] on input "text" at bounding box center [962, 499] width 49 height 25
type input "100"
type input "90"
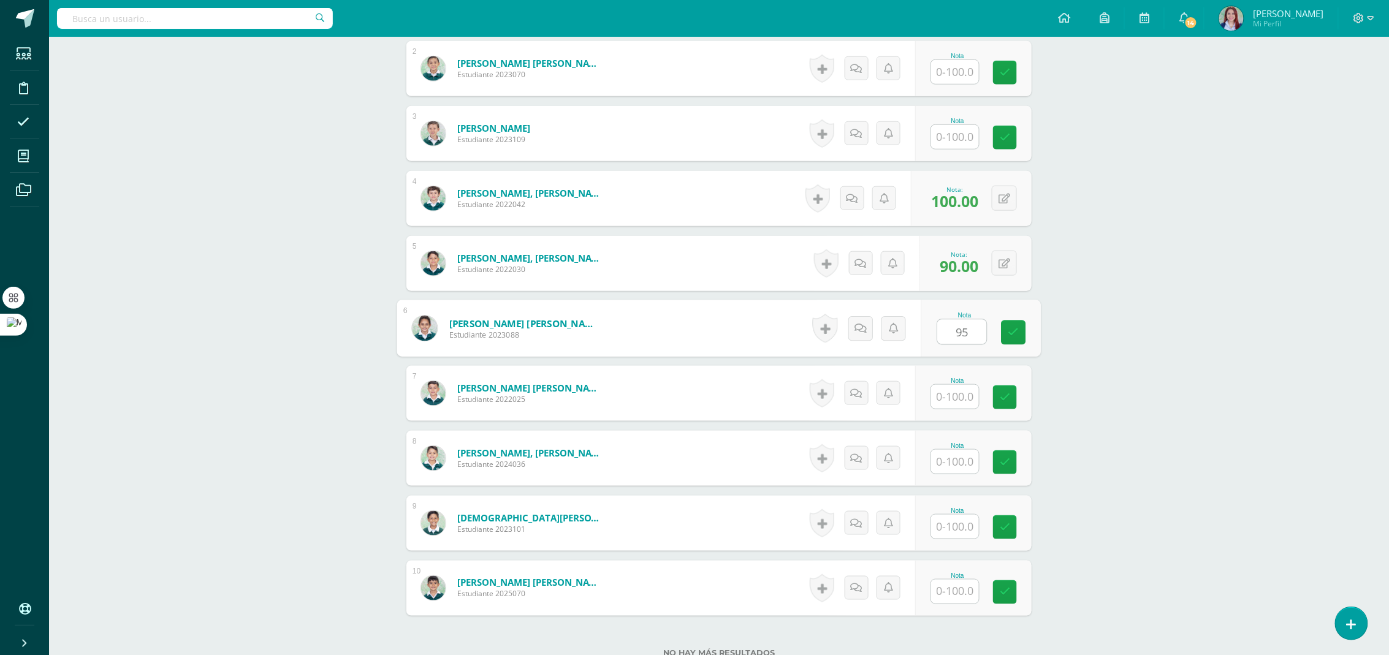
scroll to position [565, 0]
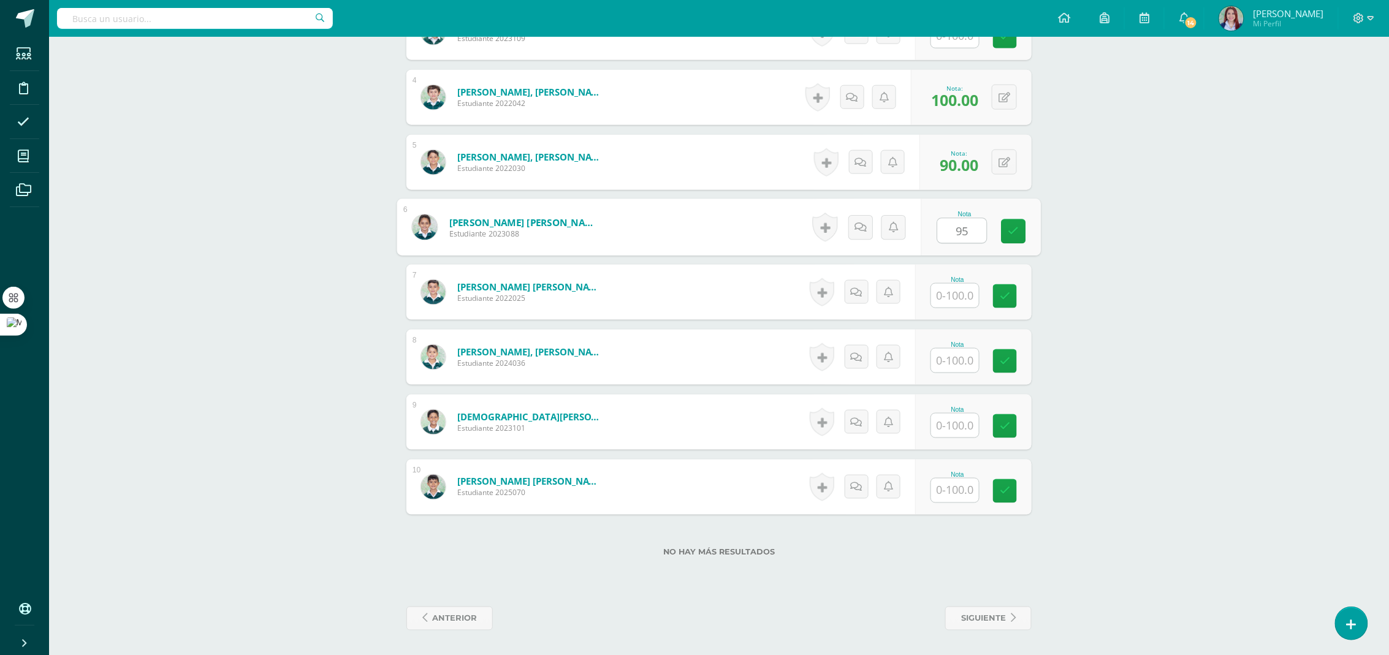
type input "95"
click at [960, 429] on input "text" at bounding box center [962, 426] width 49 height 25
type input "100"
click at [1093, 323] on div "Comunicación y Lenguaje L3 Inglés Segundo Primaria "C" Herramientas Detalle de …" at bounding box center [719, 64] width 1340 height 1181
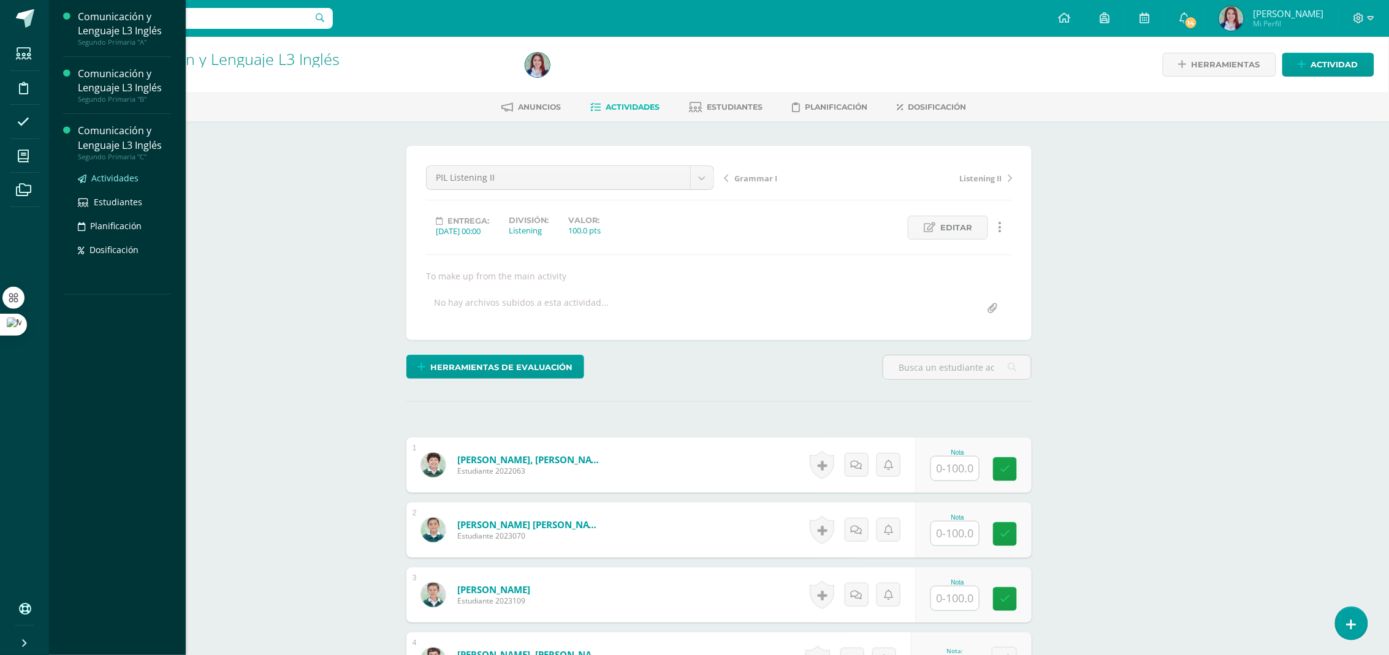
click at [105, 178] on span "Actividades" at bounding box center [114, 178] width 47 height 12
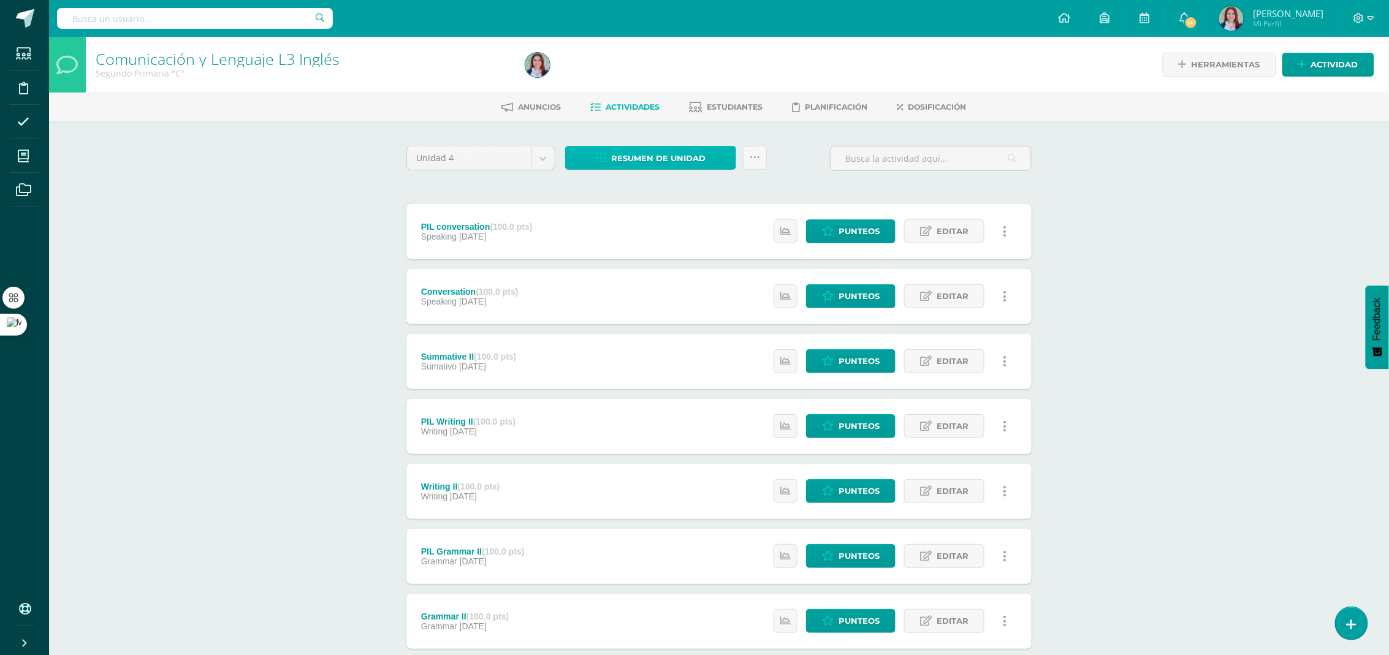
click at [641, 162] on span "Resumen de unidad" at bounding box center [658, 158] width 94 height 23
click at [635, 75] on link "Descargar como HTML" at bounding box center [651, 77] width 131 height 19
